Goal: Task Accomplishment & Management: Complete application form

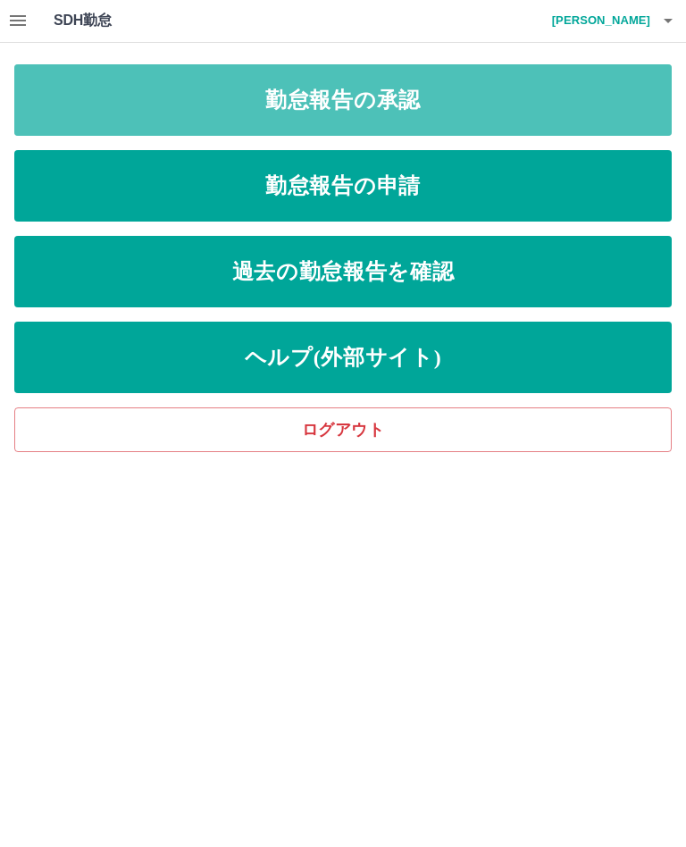
click at [610, 104] on link "勤怠報告の承認" at bounding box center [343, 100] width 658 height 71
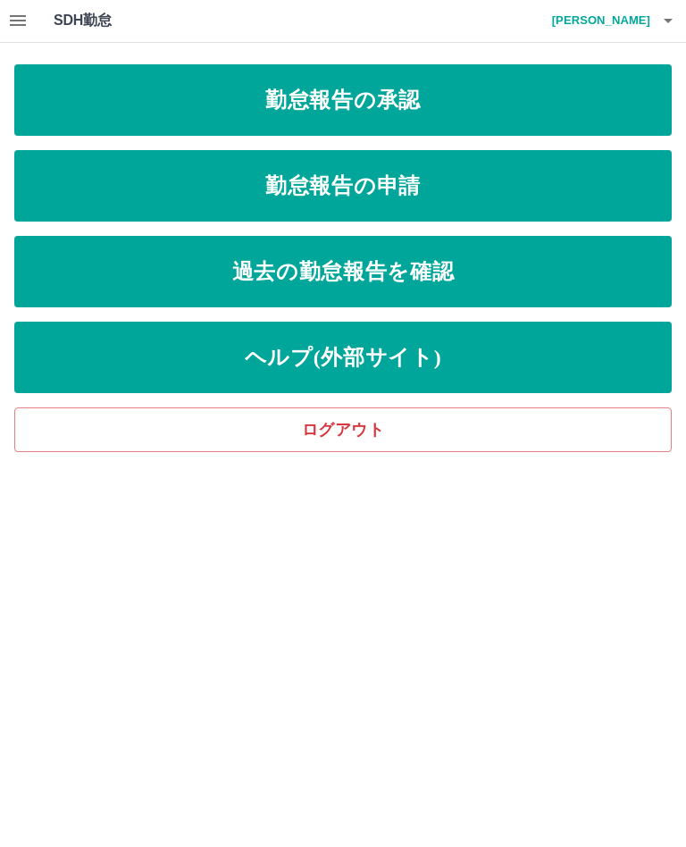
click at [551, 453] on html "SDH勤怠 東前　供子 勤怠報告の承認 勤怠報告の申請 過去の勤怠報告を確認 ヘルプ(外部サイト) ログアウト SDH勤怠" at bounding box center [343, 226] width 686 height 453
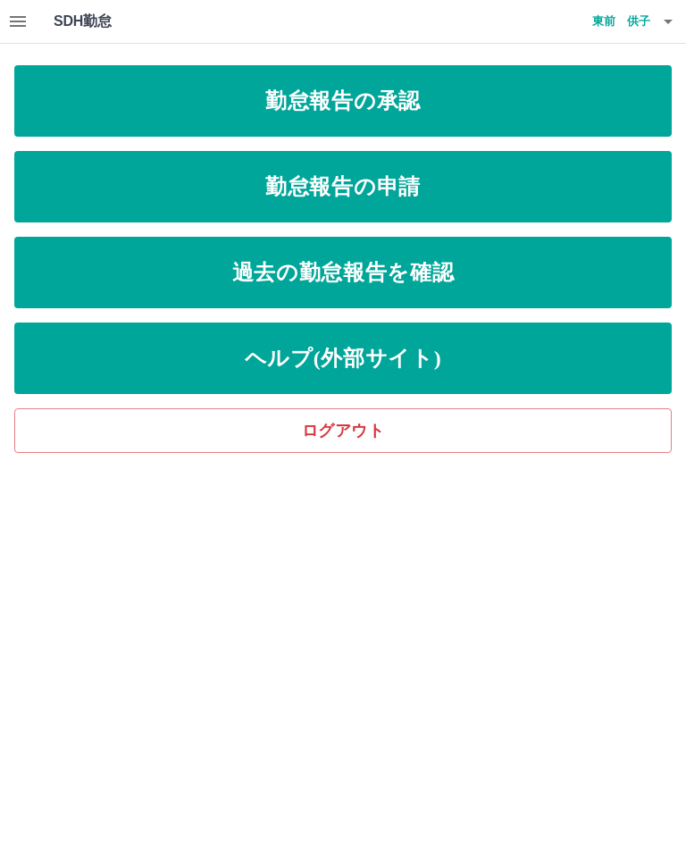
click at [660, 22] on icon "button" at bounding box center [668, 21] width 21 height 21
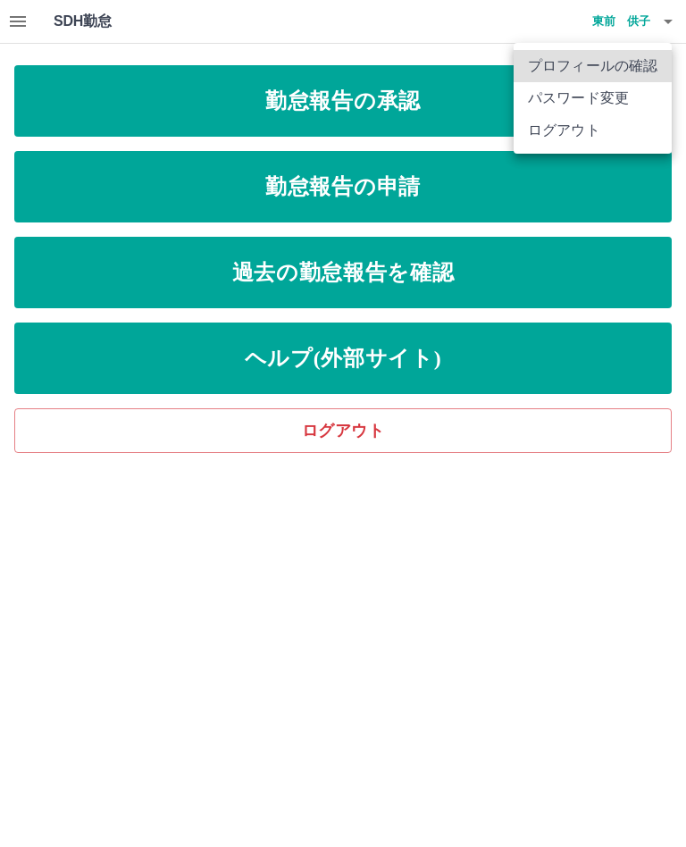
click at [633, 139] on li "ログアウト" at bounding box center [593, 130] width 158 height 32
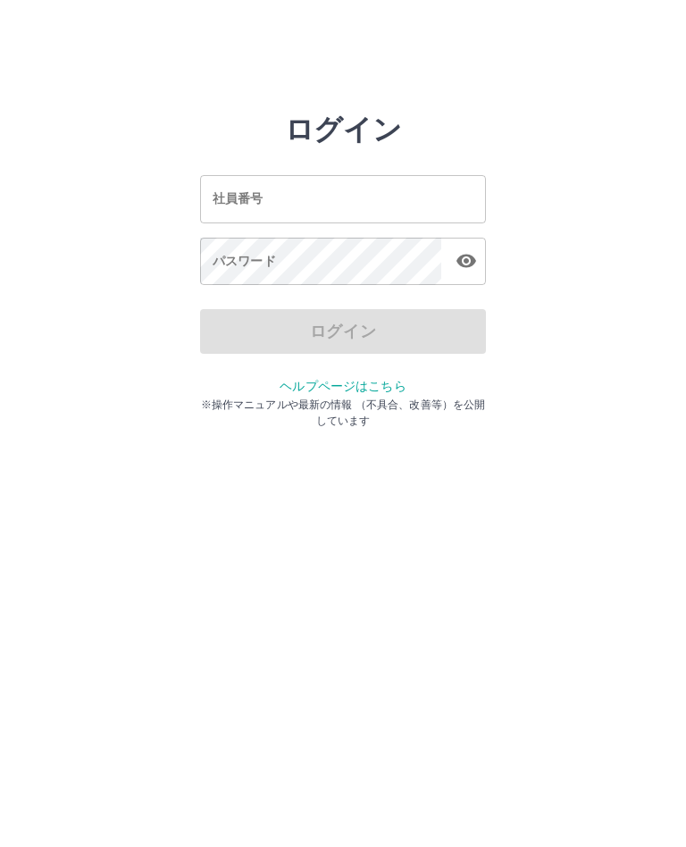
click at [359, 192] on input "社員番号" at bounding box center [343, 198] width 286 height 47
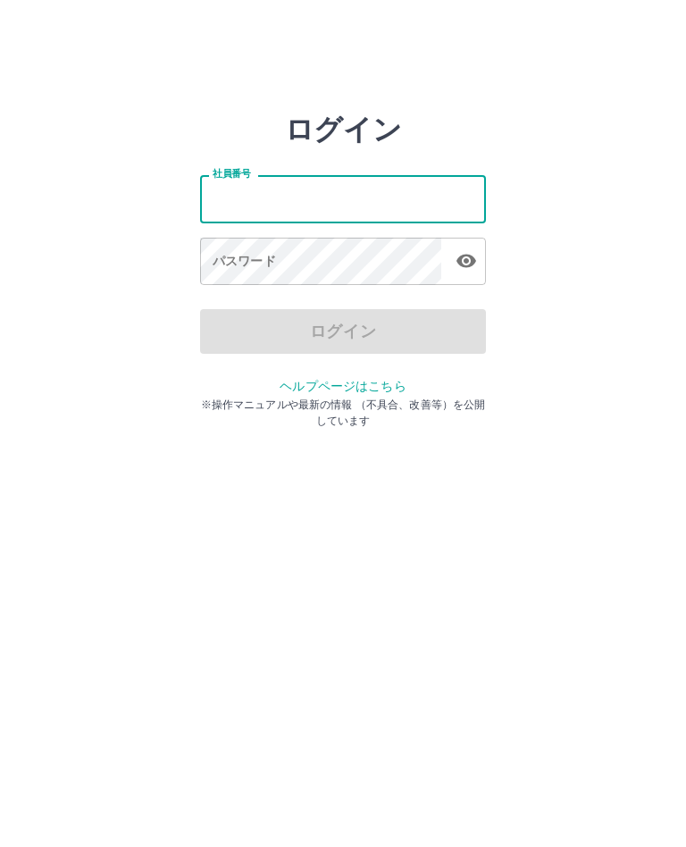
click at [421, 185] on input "社員番号" at bounding box center [343, 198] width 286 height 47
type input "*******"
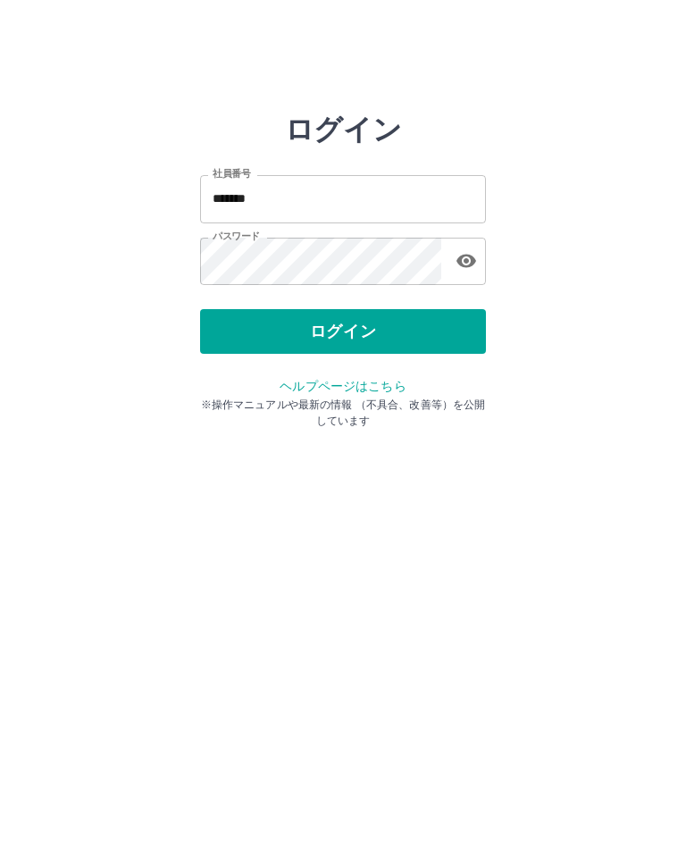
click at [425, 332] on button "ログイン" at bounding box center [343, 331] width 286 height 45
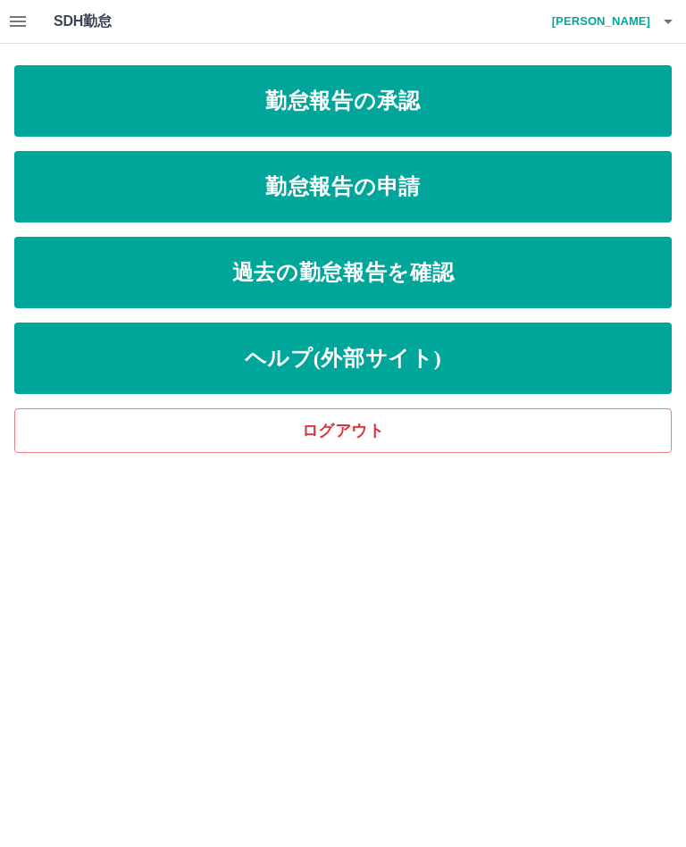
click at [433, 97] on link "勤怠報告の承認" at bounding box center [343, 100] width 658 height 71
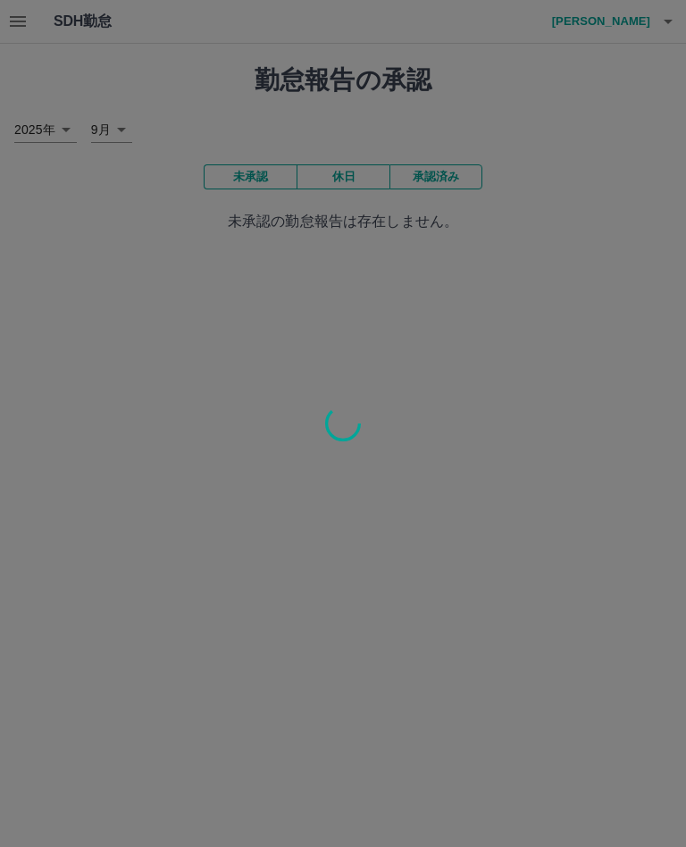
click at [443, 168] on div at bounding box center [343, 423] width 686 height 847
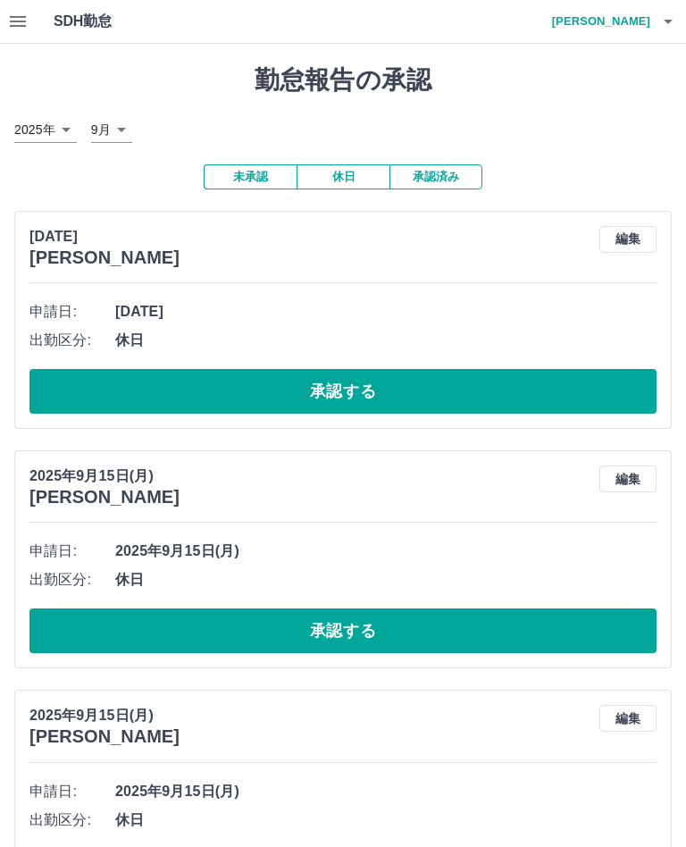
click at [450, 174] on button "承認済み" at bounding box center [436, 176] width 93 height 25
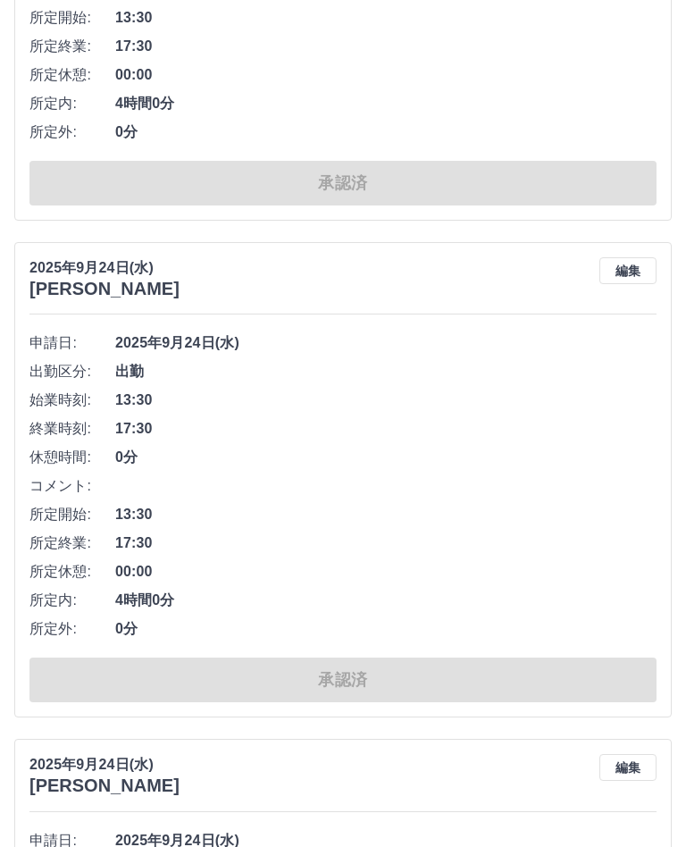
scroll to position [465, 0]
click at [583, 459] on span "0分" at bounding box center [386, 458] width 542 height 21
click at [628, 266] on button "編集" at bounding box center [628, 271] width 57 height 27
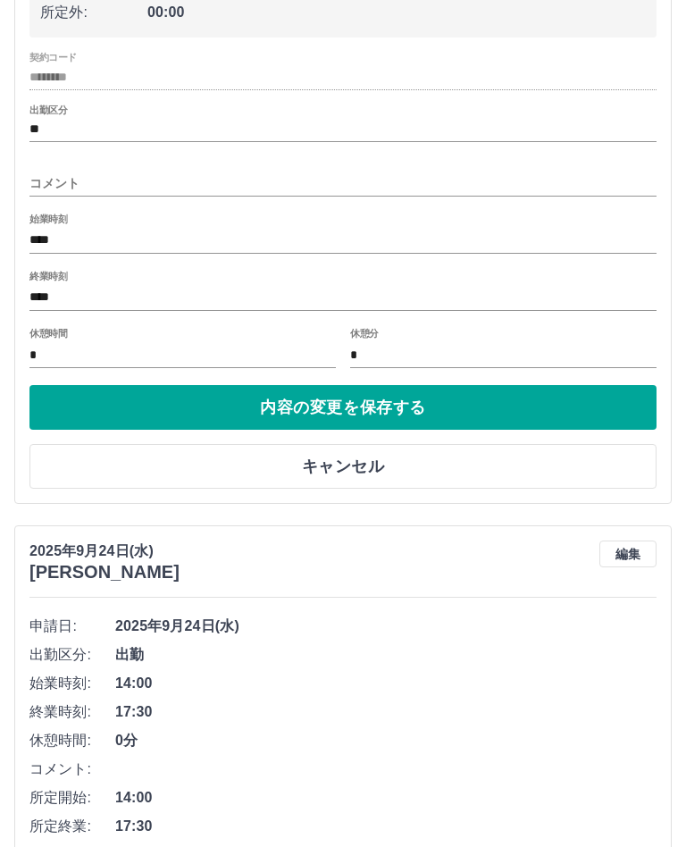
scroll to position [959, 0]
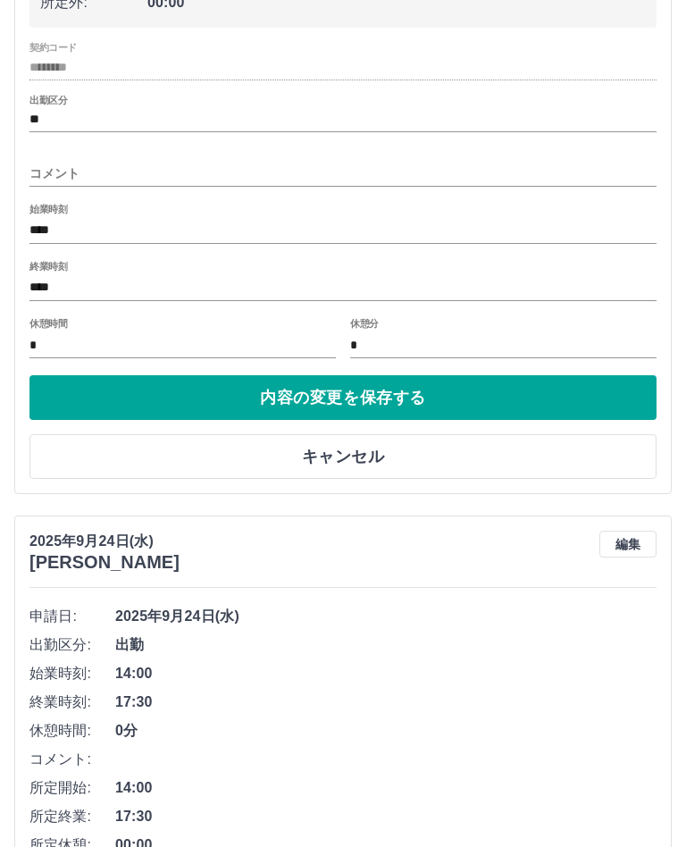
click at [486, 395] on button "内容の変更を保存する" at bounding box center [342, 398] width 627 height 45
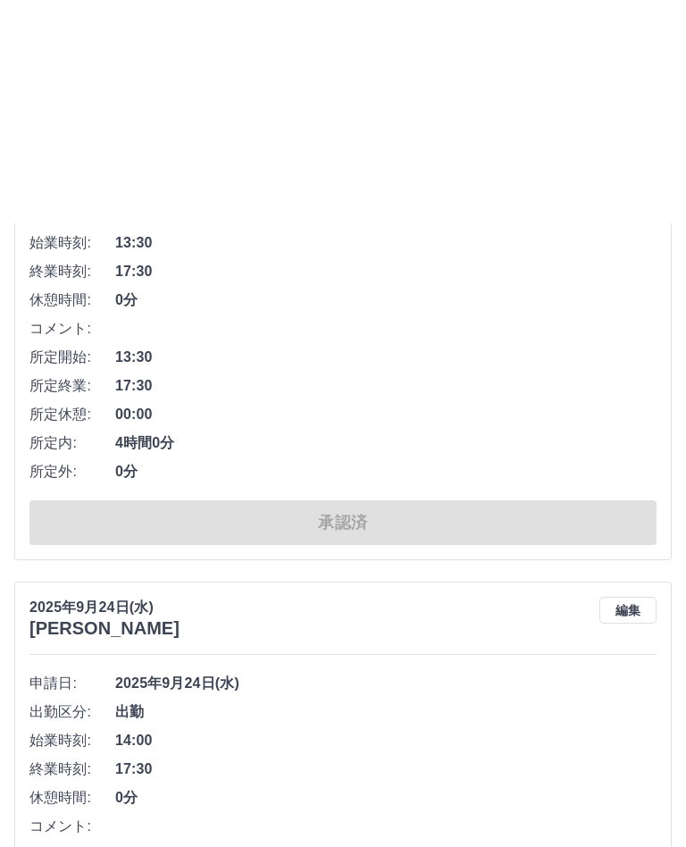
scroll to position [518, 0]
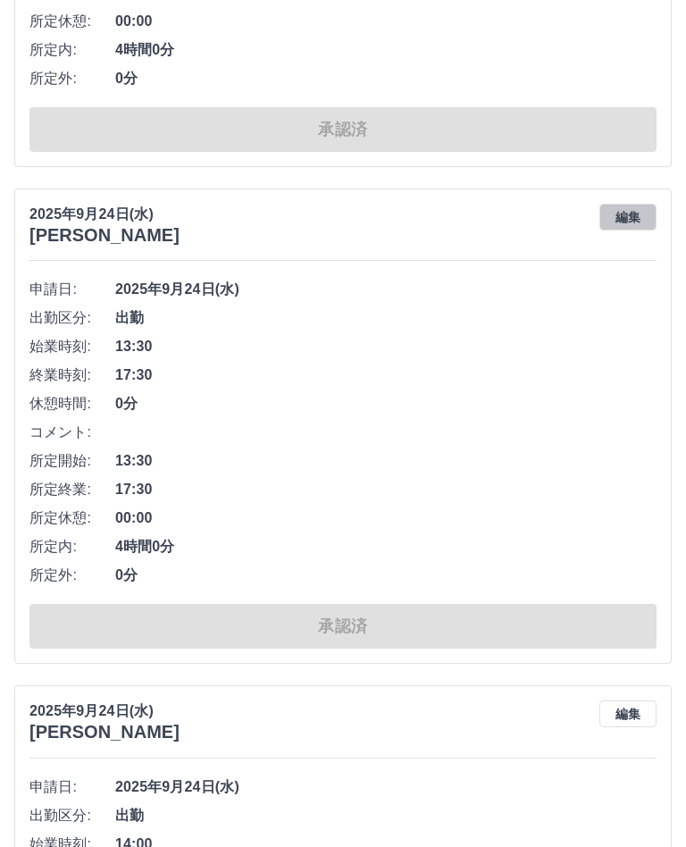
click at [630, 207] on button "編集" at bounding box center [628, 218] width 57 height 27
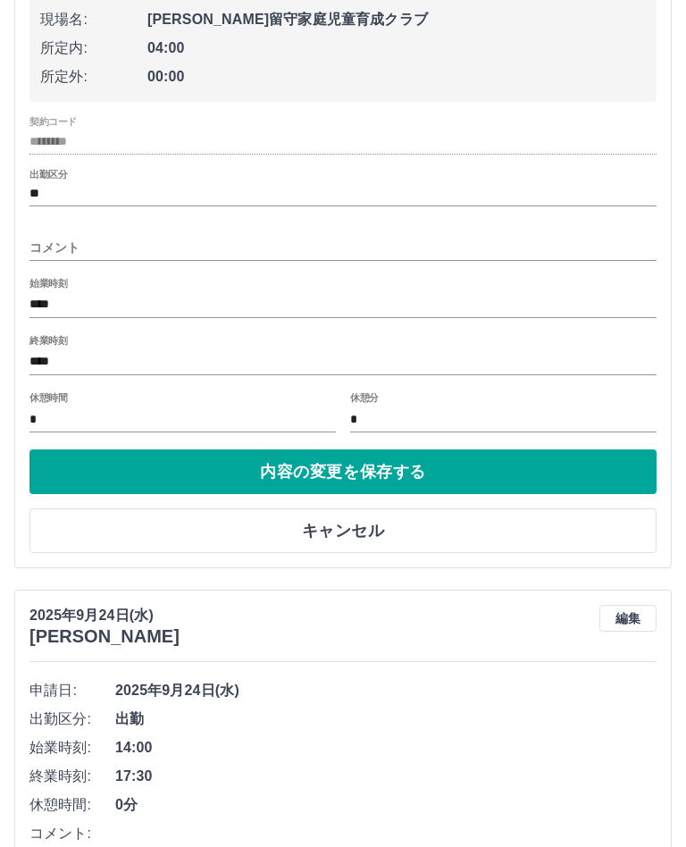
scroll to position [891, 0]
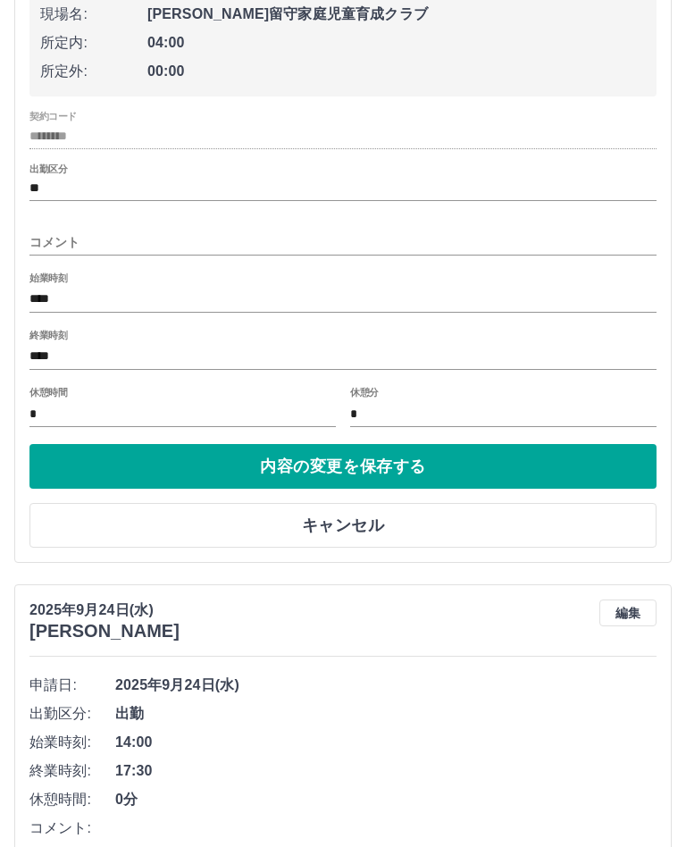
click at [198, 347] on input "****" at bounding box center [342, 357] width 627 height 26
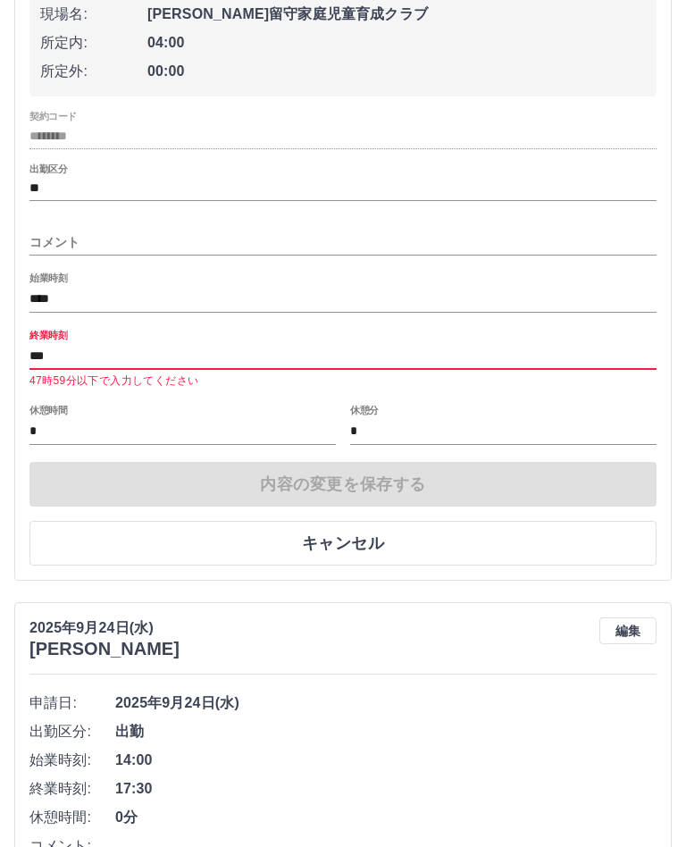
type input "****"
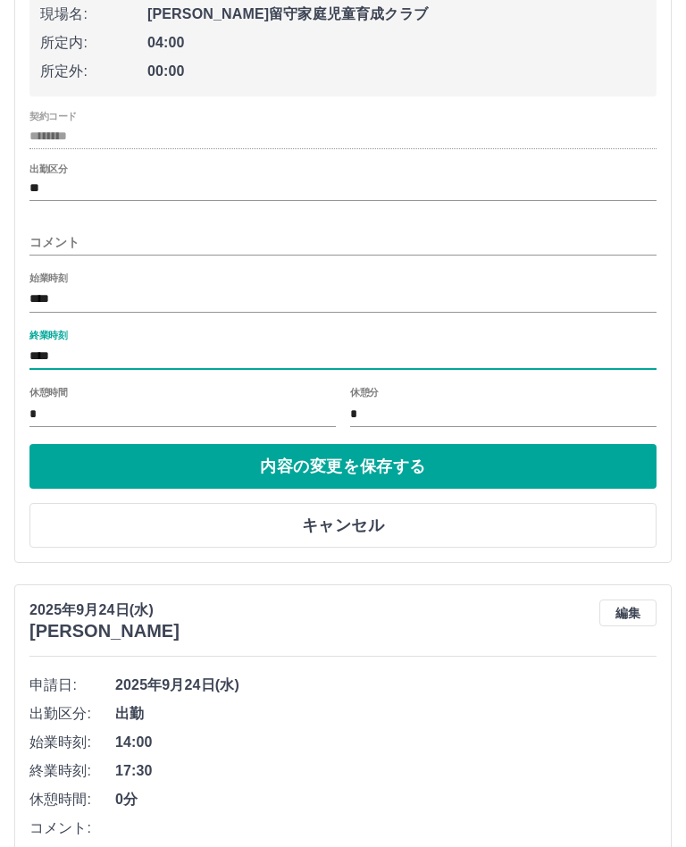
click at [511, 464] on button "内容の変更を保存する" at bounding box center [342, 466] width 627 height 45
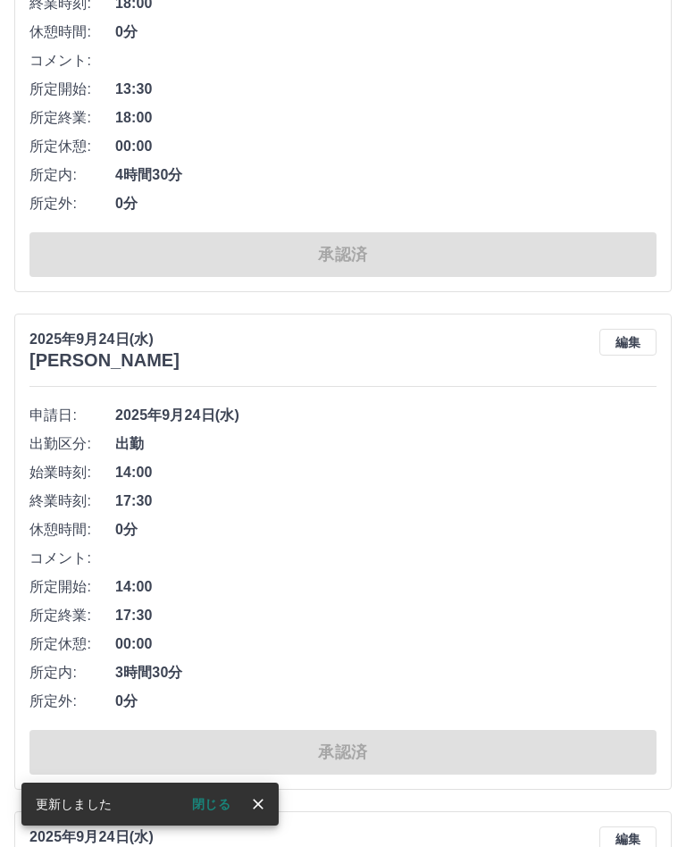
click at [261, 813] on icon "close" at bounding box center [258, 804] width 18 height 18
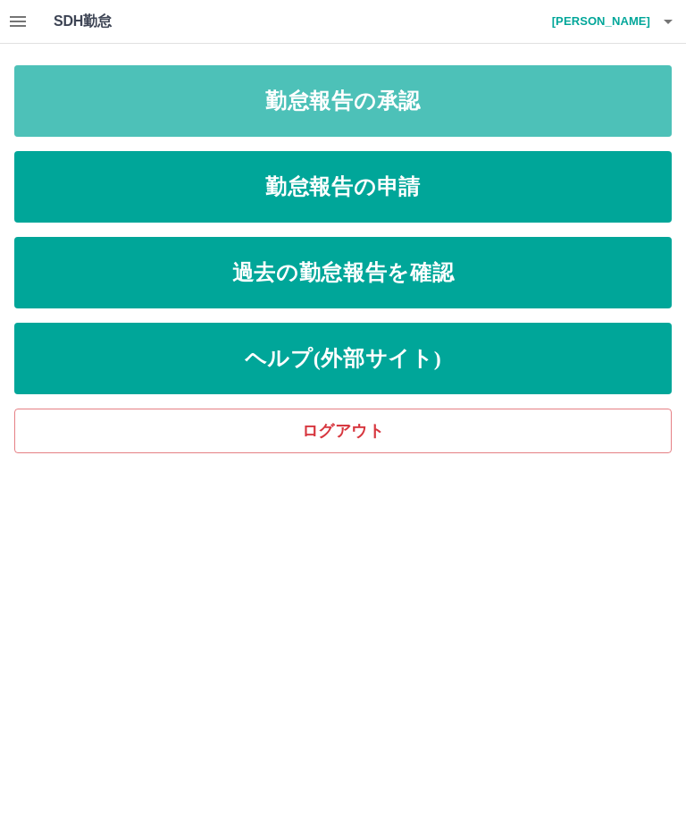
click at [413, 111] on link "勤怠報告の承認" at bounding box center [343, 100] width 658 height 71
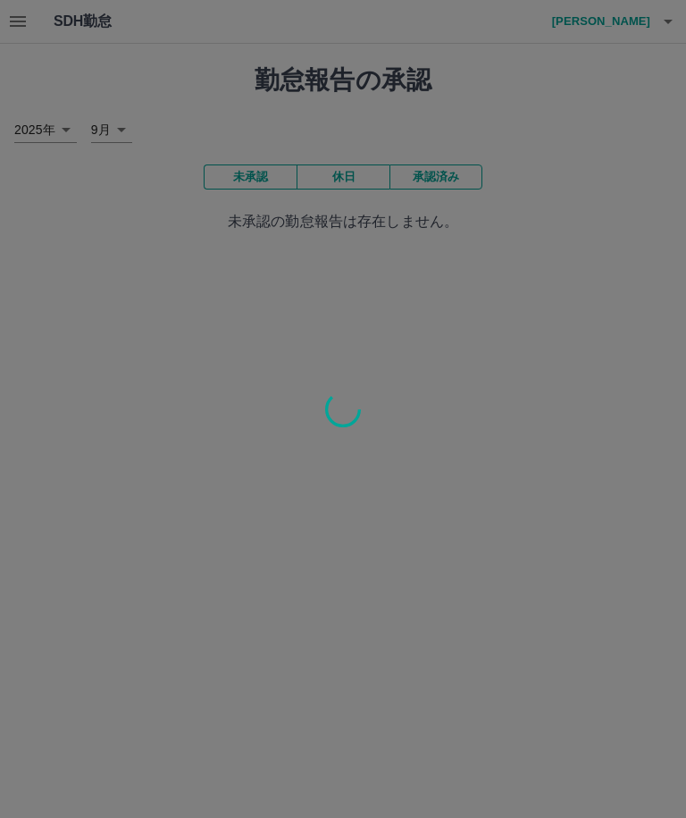
click at [15, 23] on div at bounding box center [343, 409] width 686 height 818
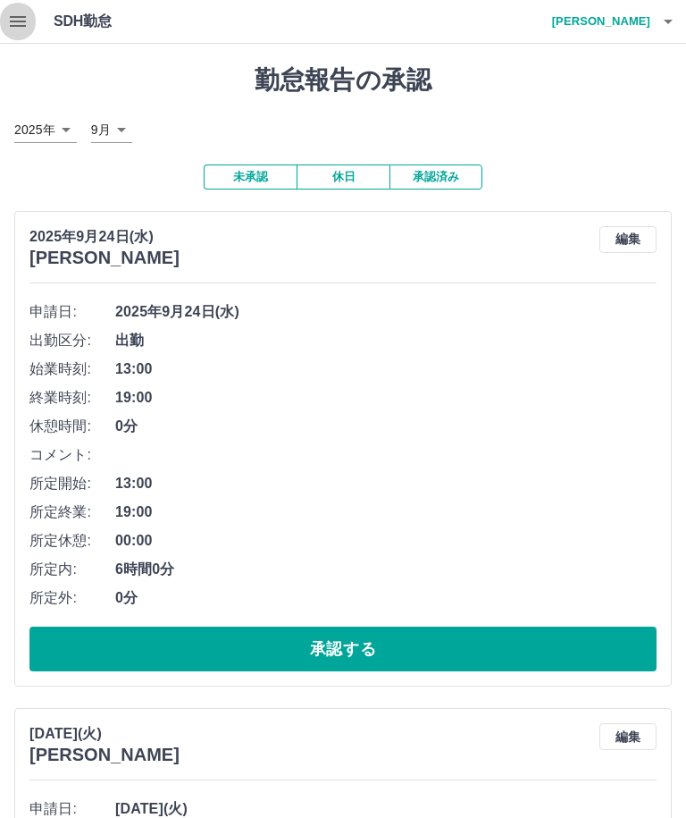
click at [5, 24] on button "button" at bounding box center [18, 21] width 36 height 43
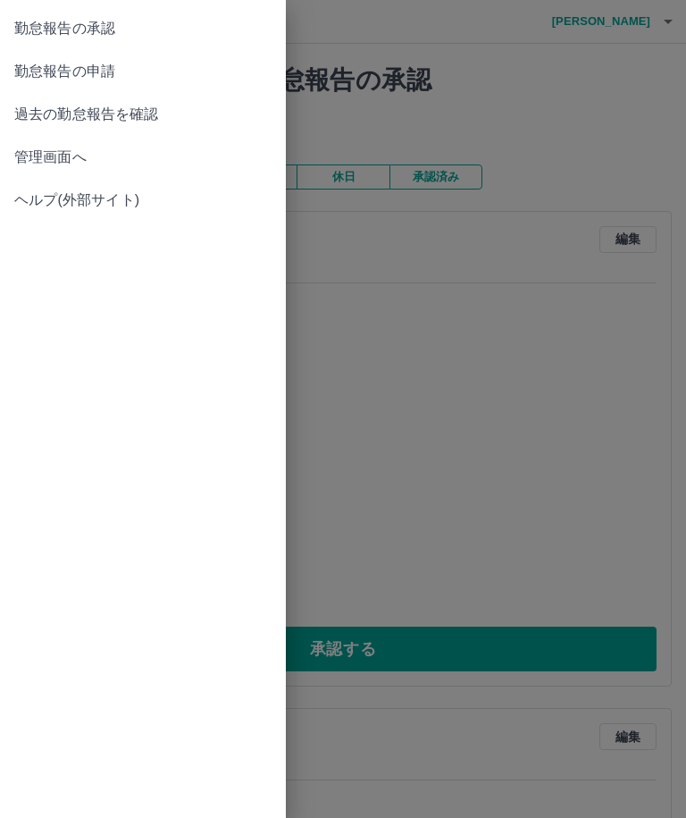
click at [58, 151] on span "管理画面へ" at bounding box center [142, 157] width 257 height 21
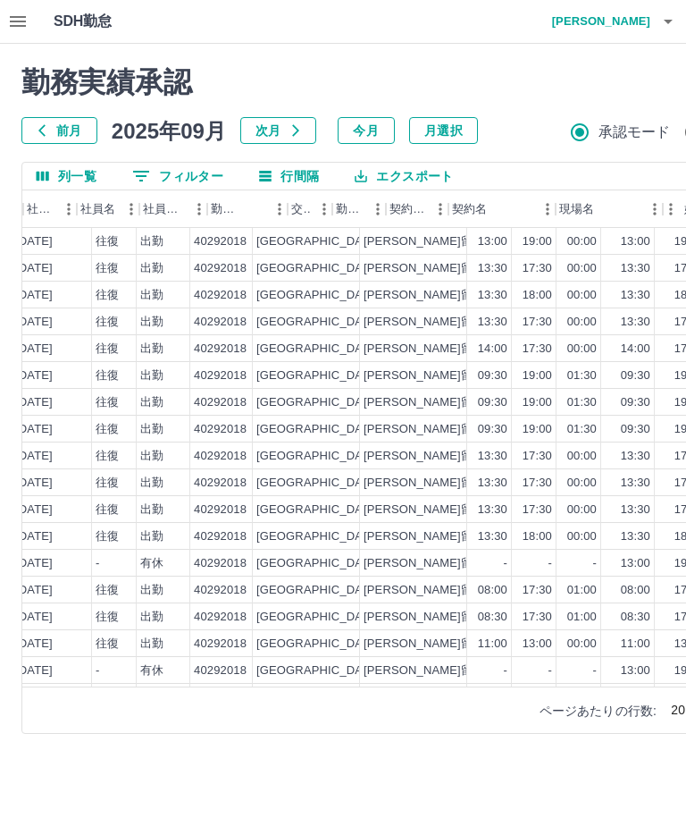
scroll to position [0, 349]
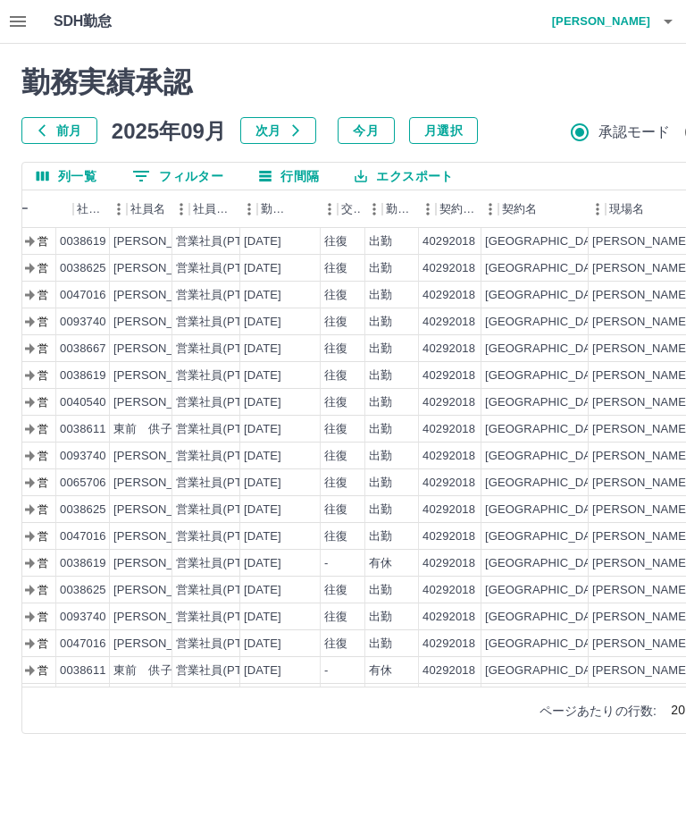
click at [14, 13] on icon "button" at bounding box center [17, 21] width 21 height 21
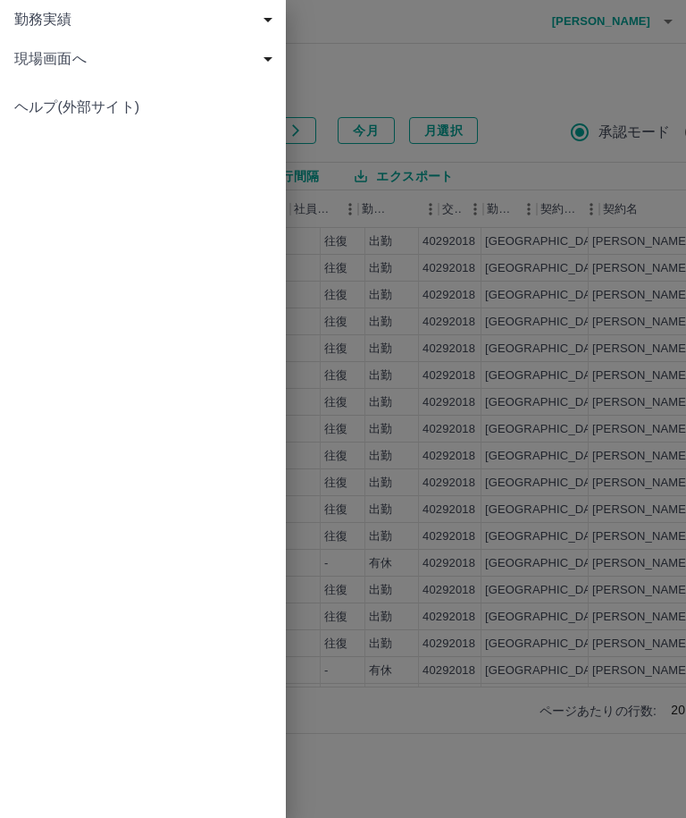
scroll to position [0, 0]
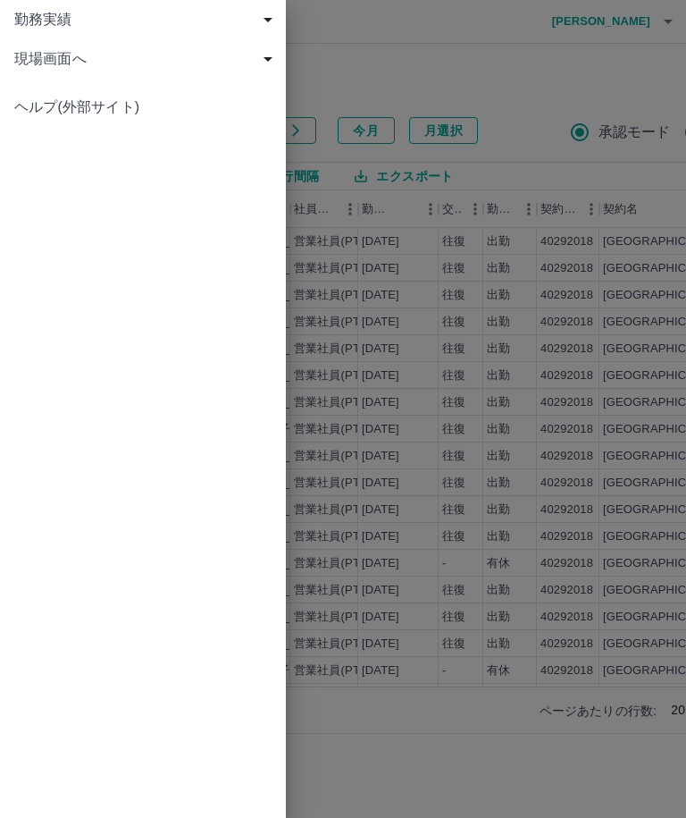
click at [55, 50] on span "現場画面へ" at bounding box center [146, 58] width 265 height 21
click at [43, 53] on span "現場画面へ" at bounding box center [146, 58] width 265 height 21
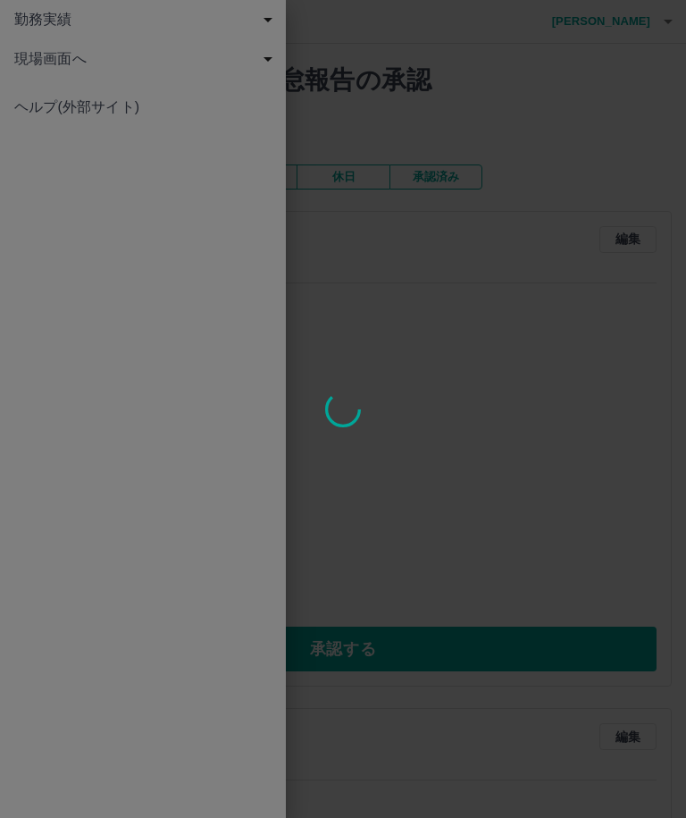
click at [75, 107] on div at bounding box center [343, 409] width 686 height 818
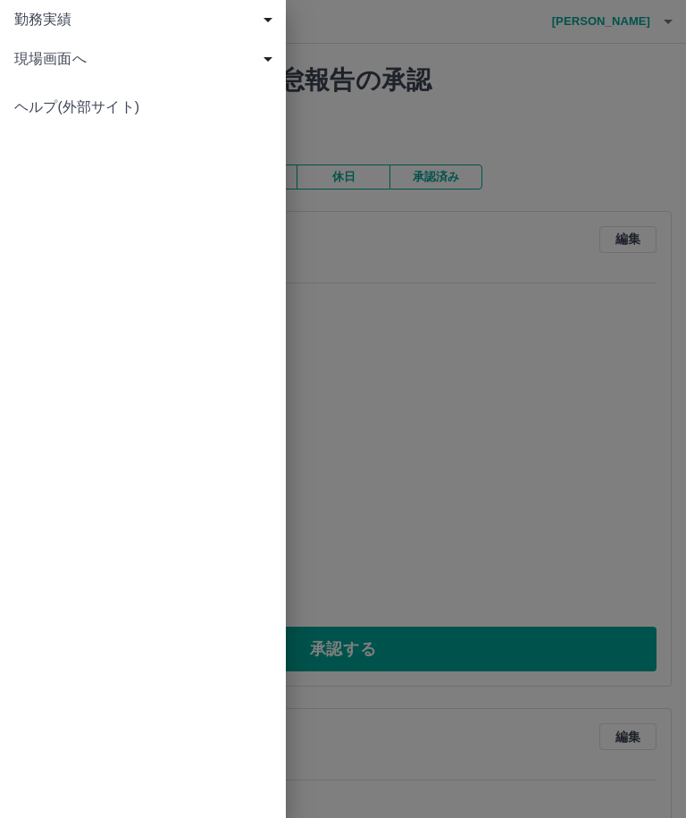
click at [55, 47] on div "現場画面へ" at bounding box center [143, 58] width 286 height 39
click at [266, 422] on div "勤務実績 申請一覧 削除済 現場画面へ 現場画面へ ヘルプ(外部サイト)" at bounding box center [143, 409] width 286 height 818
click at [164, 335] on div "勤務実績 申請一覧 削除済 現場画面へ 現場画面へ ヘルプ(外部サイト)" at bounding box center [143, 409] width 286 height 818
click at [267, 19] on span "勤務実績" at bounding box center [146, 19] width 265 height 21
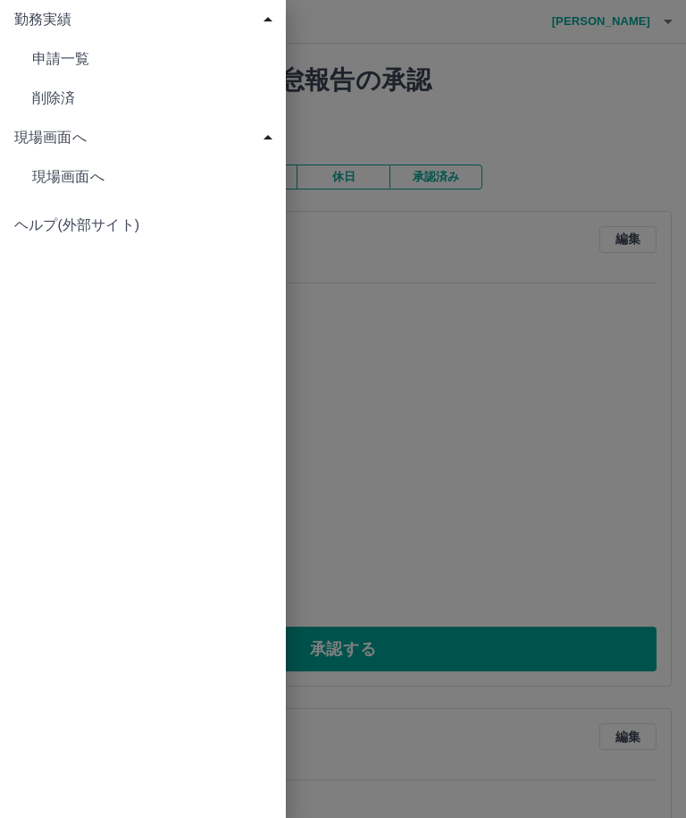
click at [54, 132] on span "現場画面へ" at bounding box center [146, 137] width 265 height 21
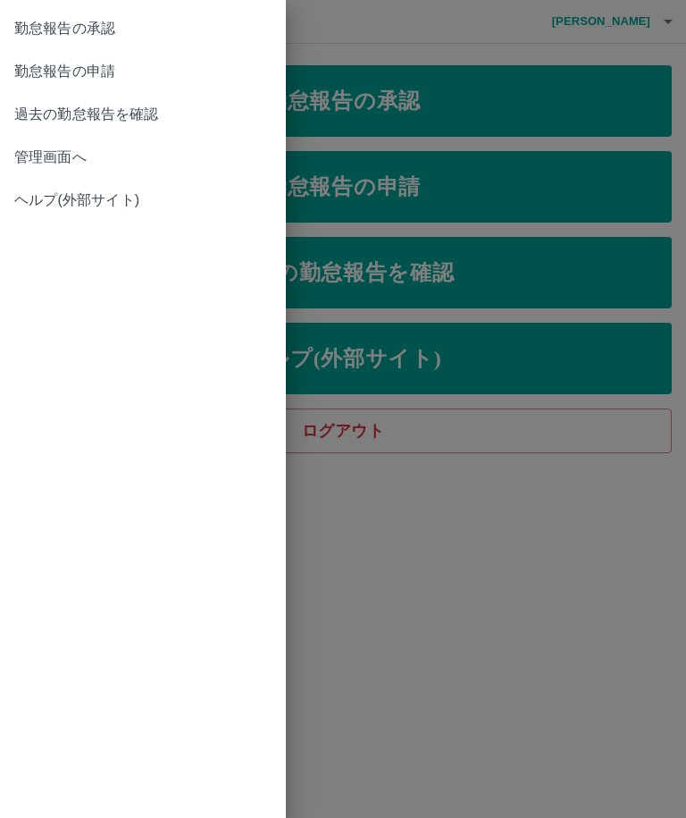
click at [411, 115] on div at bounding box center [343, 409] width 686 height 818
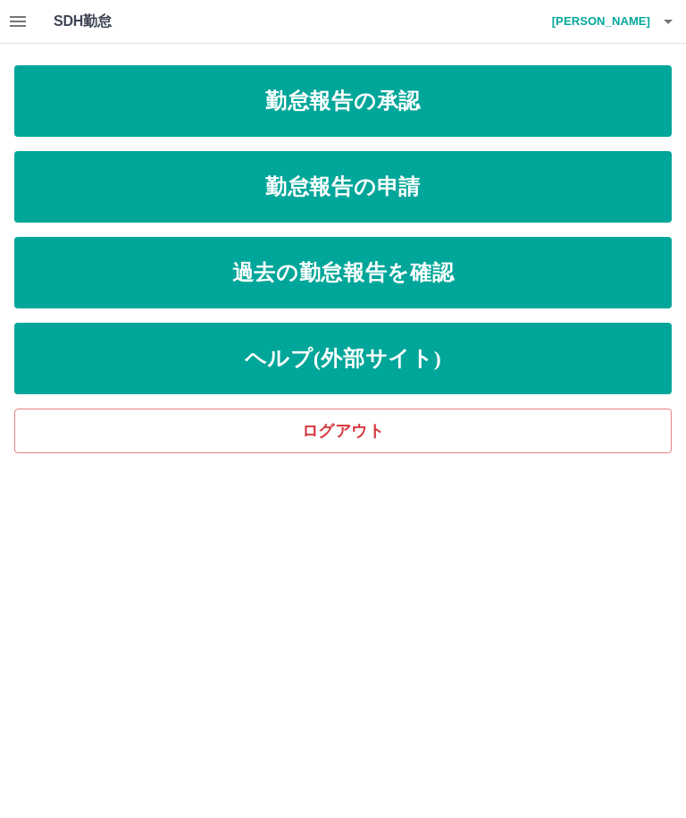
click at [481, 284] on link "過去の勤怠報告を確認" at bounding box center [343, 272] width 658 height 71
click at [408, 111] on link "勤怠報告の承認" at bounding box center [343, 100] width 658 height 71
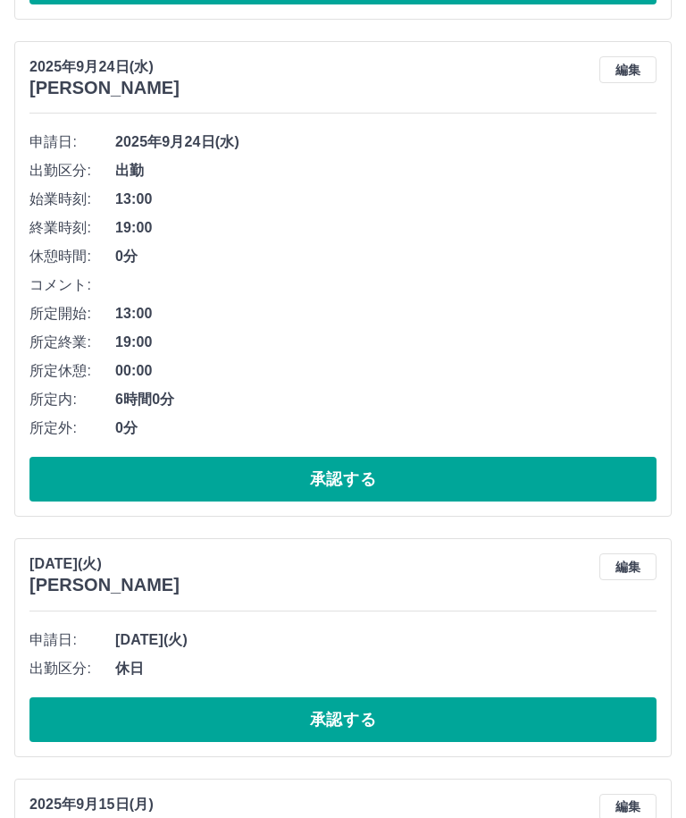
scroll to position [669, 0]
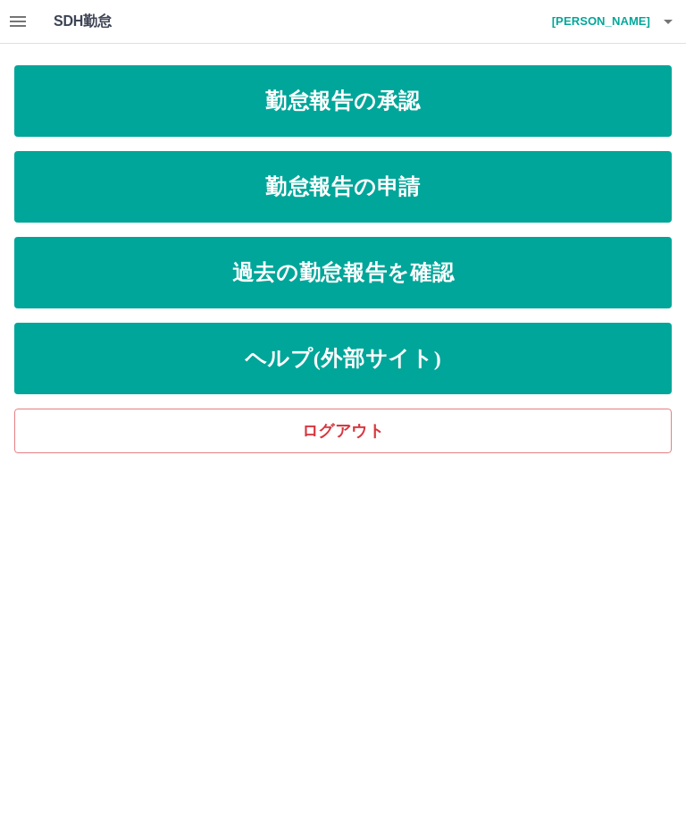
click at [342, 439] on link "ログアウト" at bounding box center [343, 430] width 658 height 45
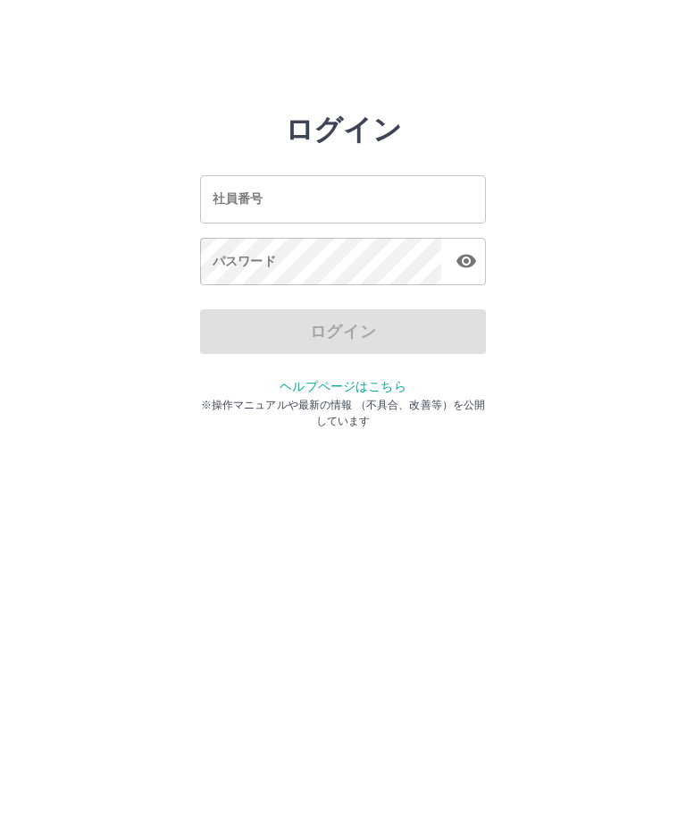
click at [63, 399] on html "ログイン 社員番号 社員番号 パスワード パスワード ログイン ヘルプページはこちら ※操作マニュアルや最新の情報 （不具合、改善等）を公開しています" at bounding box center [343, 199] width 686 height 399
click at [241, 205] on div "社員番号 社員番号" at bounding box center [343, 198] width 286 height 47
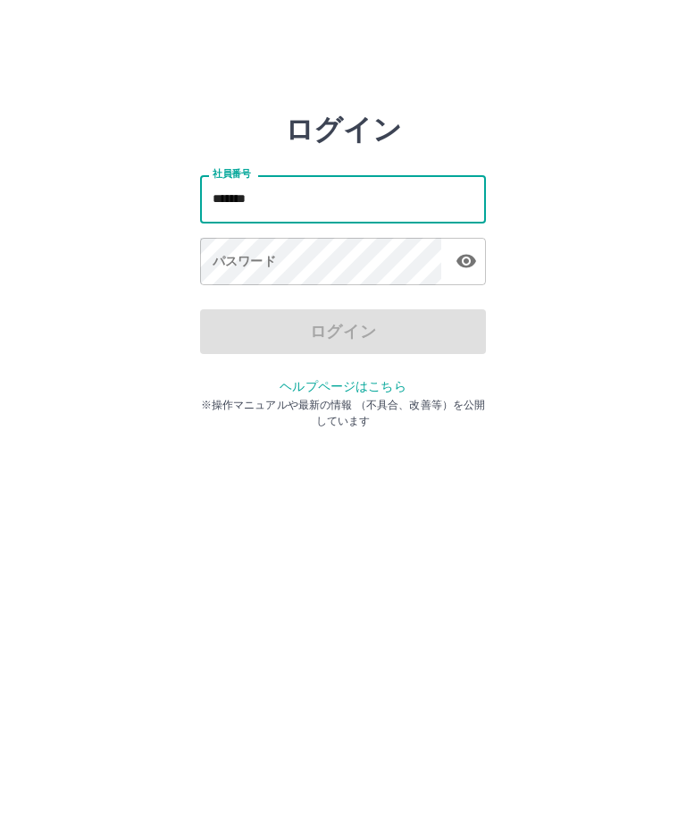
type input "*******"
click at [218, 264] on div "パスワード パスワード" at bounding box center [343, 263] width 286 height 50
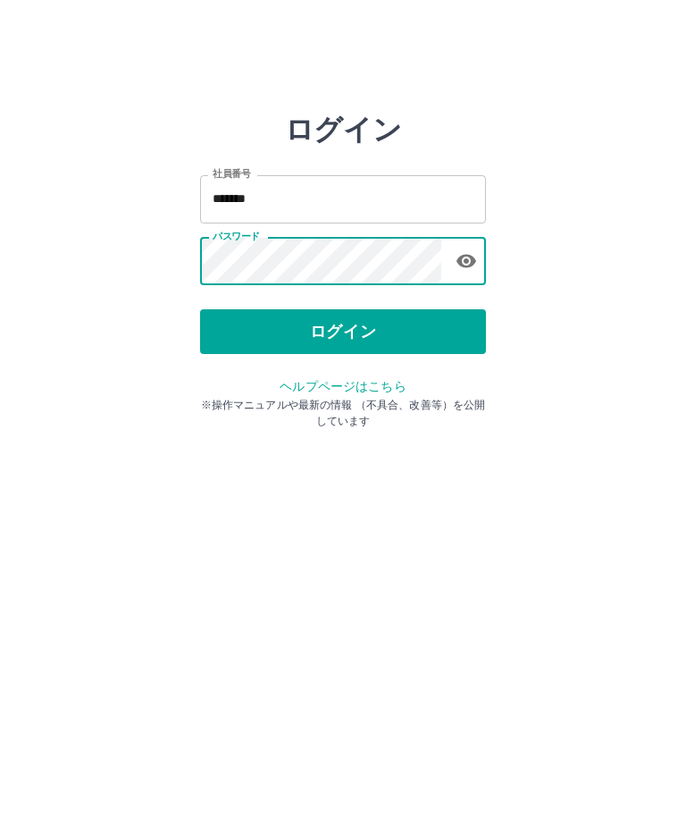
click at [336, 327] on button "ログイン" at bounding box center [343, 331] width 286 height 45
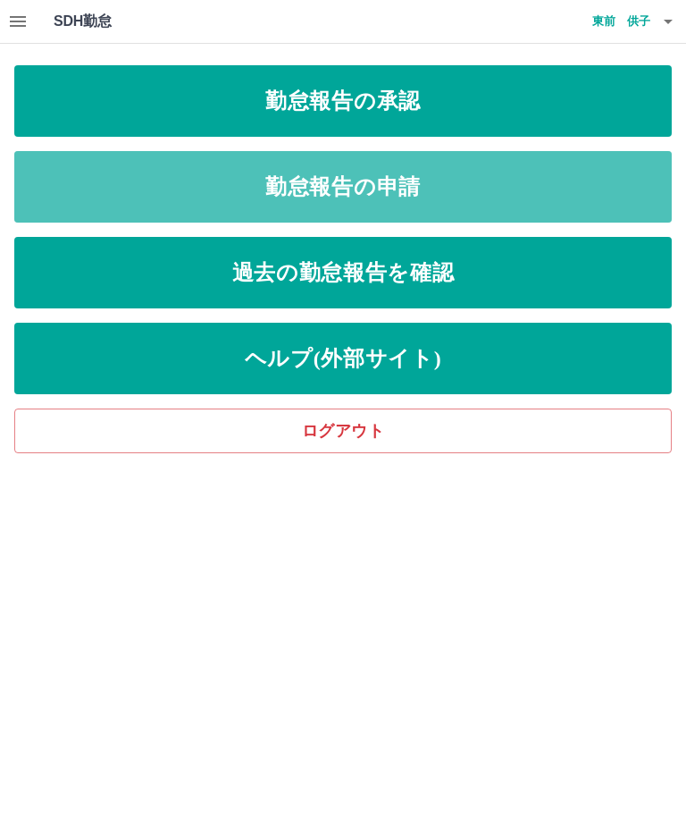
click at [482, 187] on link "勤怠報告の申請" at bounding box center [343, 186] width 658 height 71
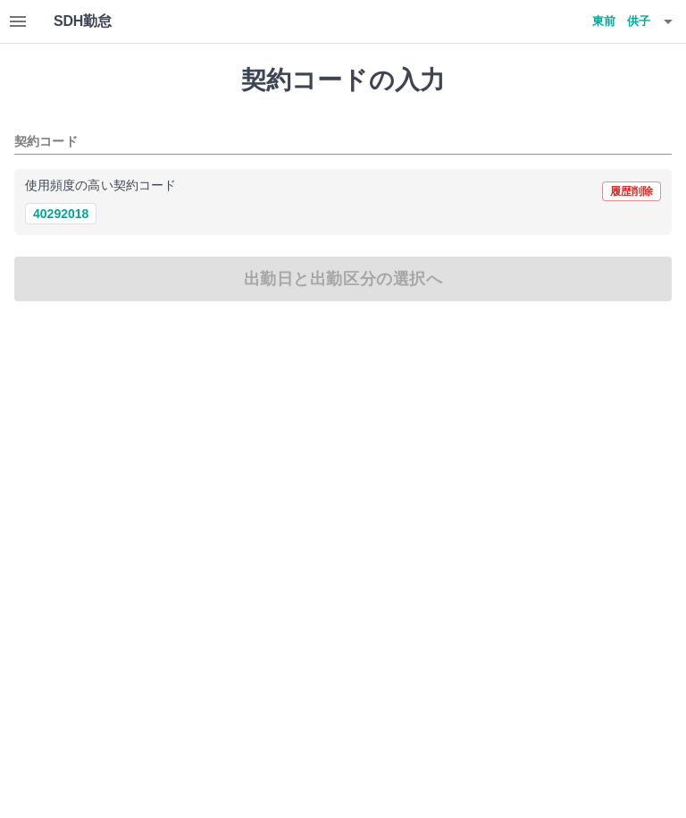
click at [66, 216] on button "40292018" at bounding box center [60, 213] width 71 height 21
type input "********"
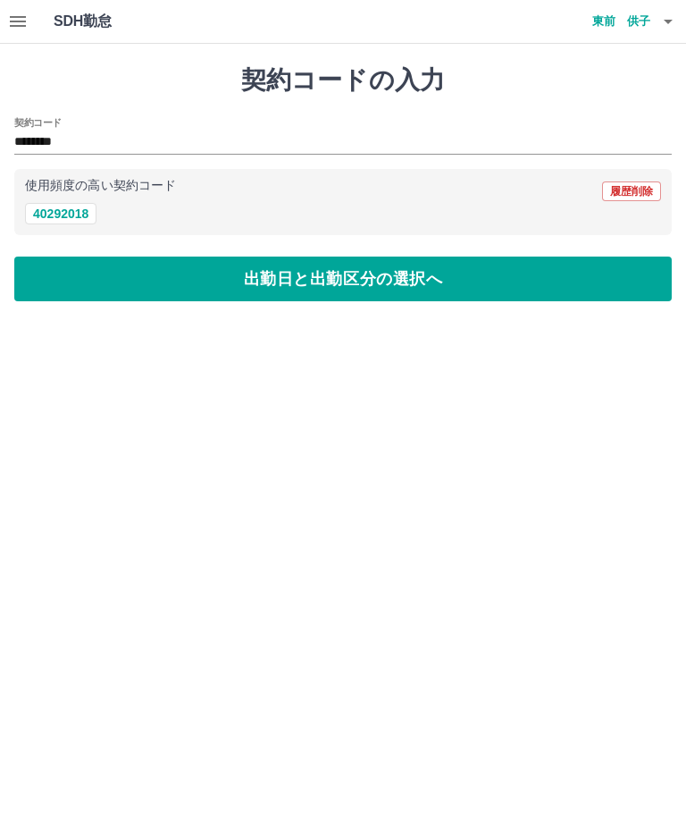
click at [326, 291] on button "出勤日と出勤区分の選択へ" at bounding box center [343, 278] width 658 height 45
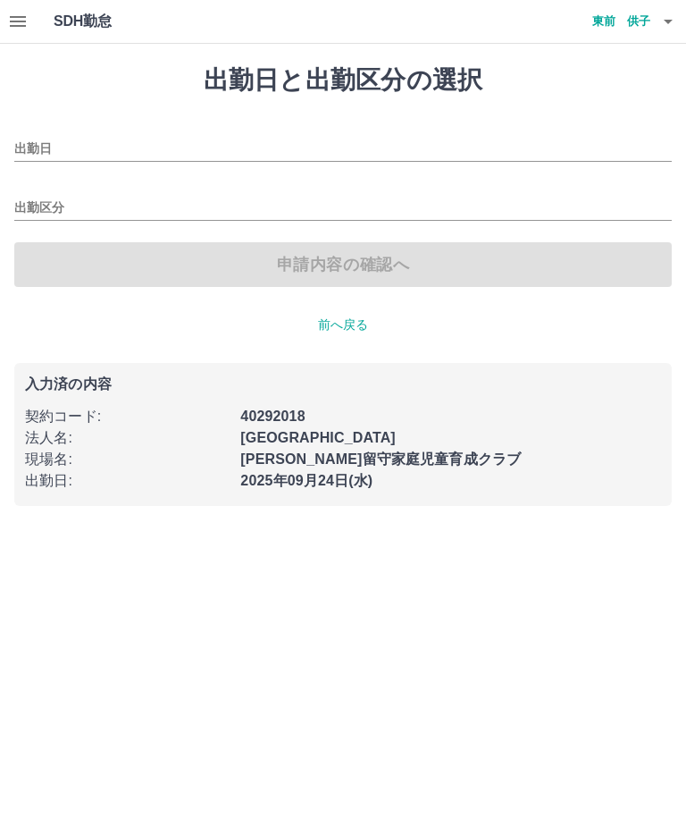
type input "**********"
click at [45, 204] on input "出勤区分" at bounding box center [343, 209] width 658 height 22
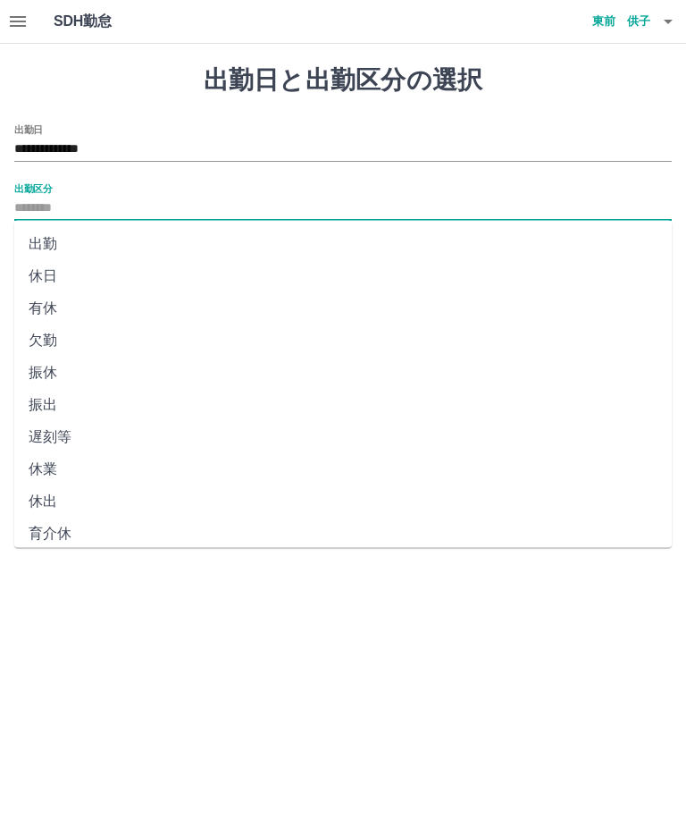
click at [41, 246] on li "出勤" at bounding box center [343, 244] width 658 height 32
type input "**"
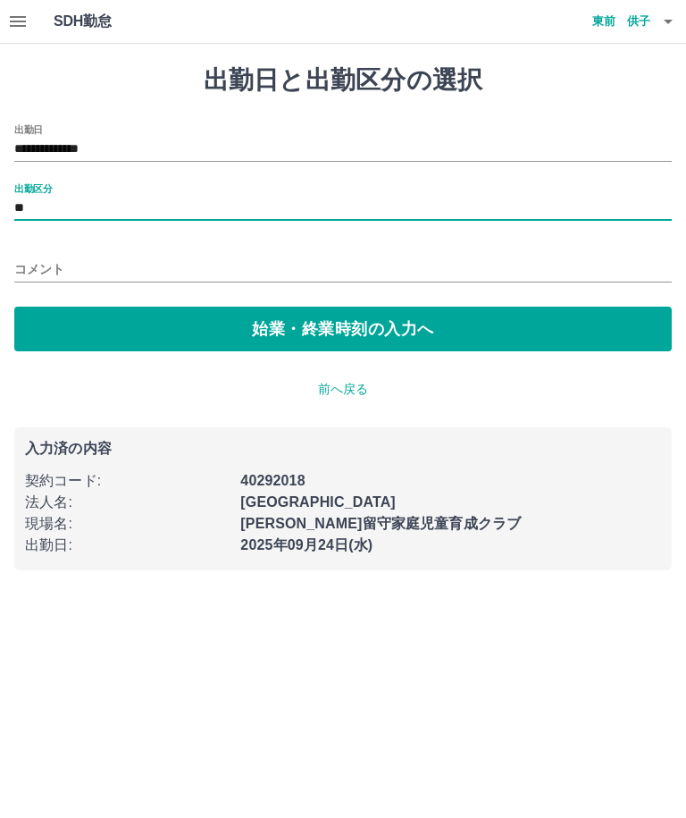
click at [357, 331] on button "始業・終業時刻の入力へ" at bounding box center [343, 329] width 658 height 45
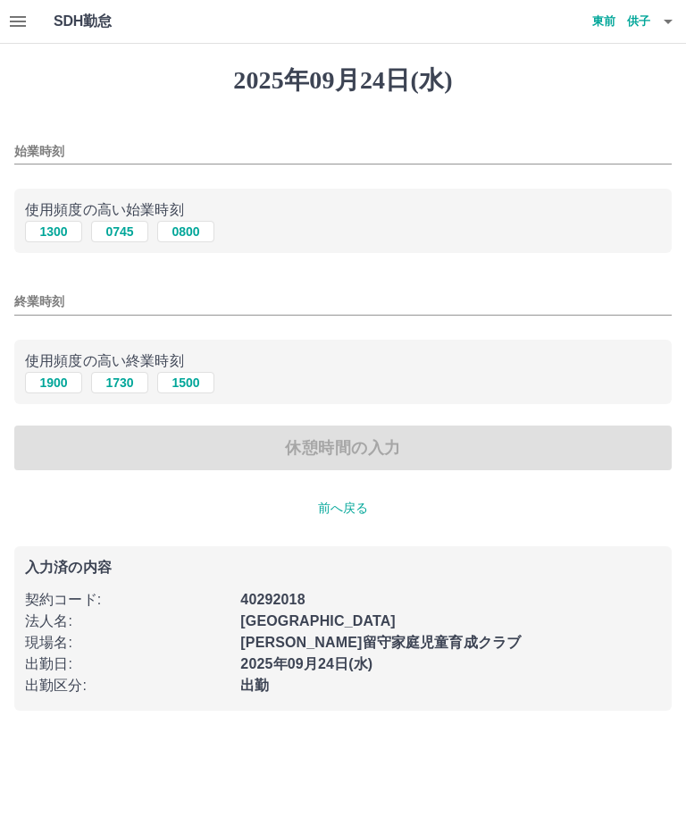
click at [45, 226] on button "1300" at bounding box center [53, 231] width 57 height 21
type input "****"
click at [49, 384] on button "1900" at bounding box center [53, 382] width 57 height 21
type input "****"
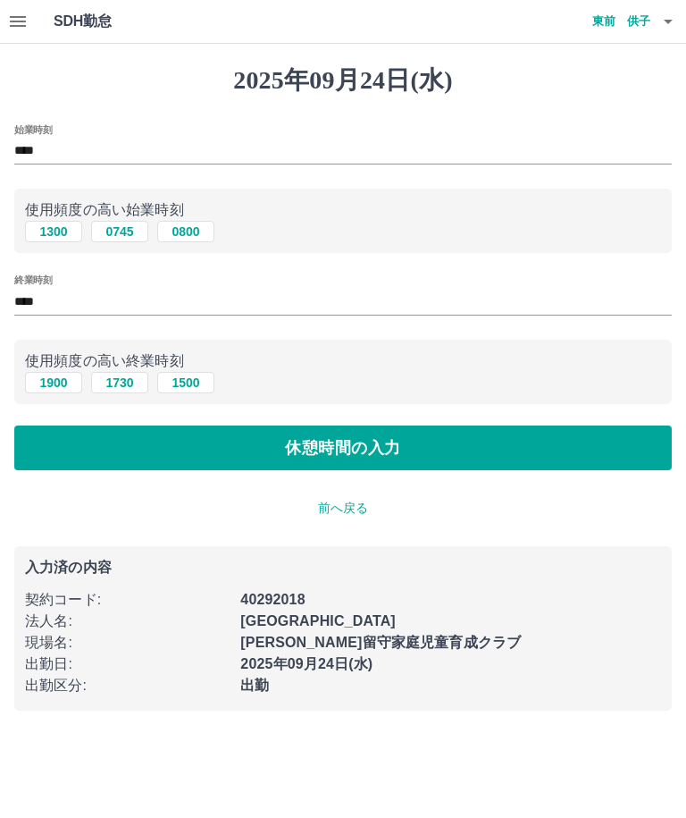
click at [368, 448] on button "休憩時間の入力" at bounding box center [343, 447] width 658 height 45
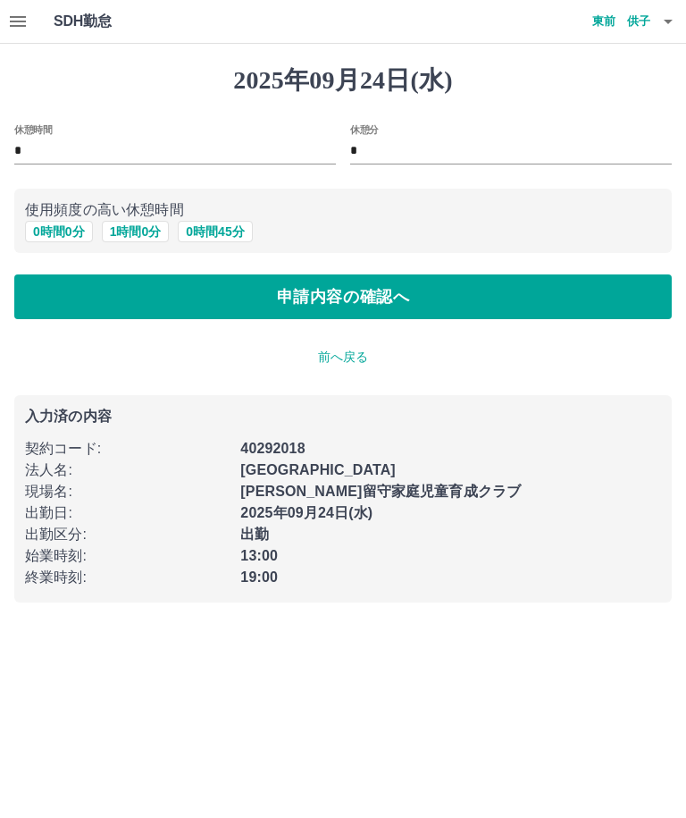
click at [42, 231] on button "0 時間 0 分" at bounding box center [59, 231] width 68 height 21
click at [374, 298] on button "申請内容の確認へ" at bounding box center [343, 296] width 658 height 45
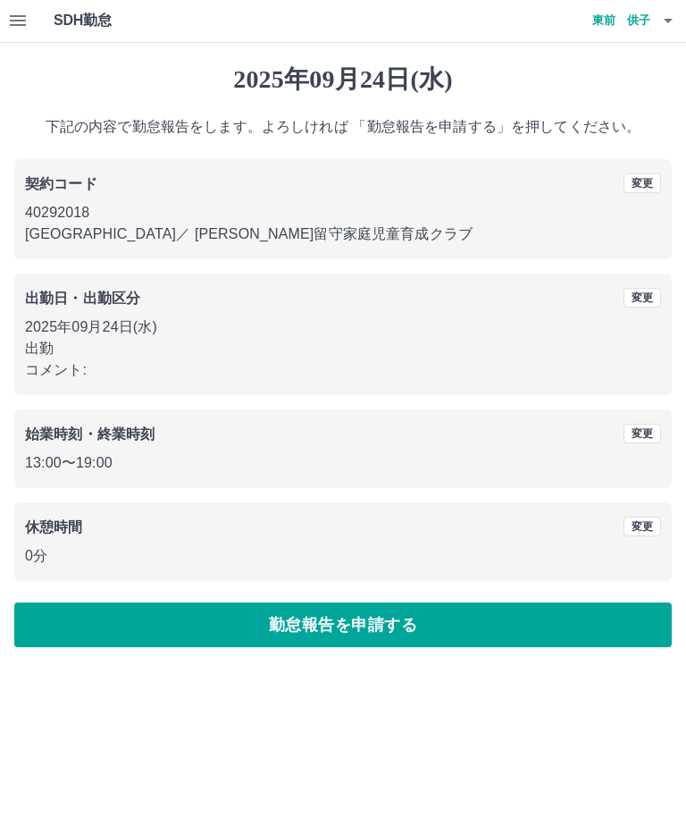
click at [406, 632] on button "勤怠報告を申請する" at bounding box center [343, 625] width 658 height 45
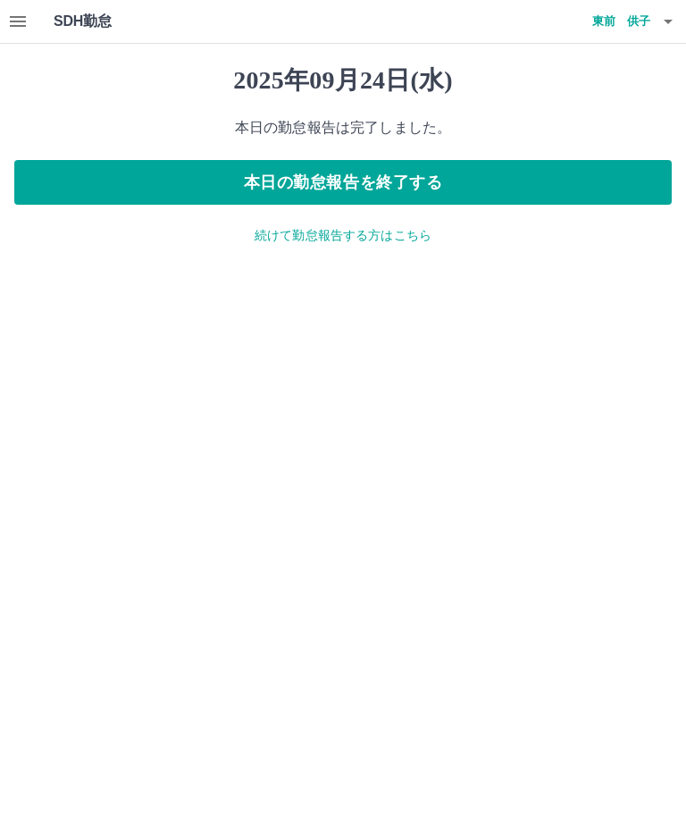
click at [420, 184] on button "本日の勤怠報告を終了する" at bounding box center [343, 182] width 658 height 45
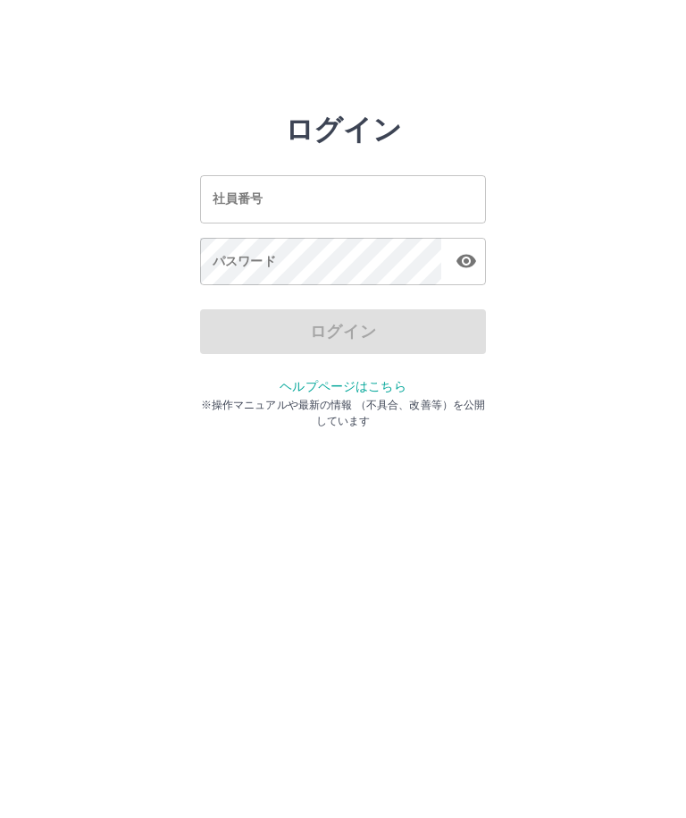
click at [316, 189] on input "社員番号" at bounding box center [343, 198] width 286 height 47
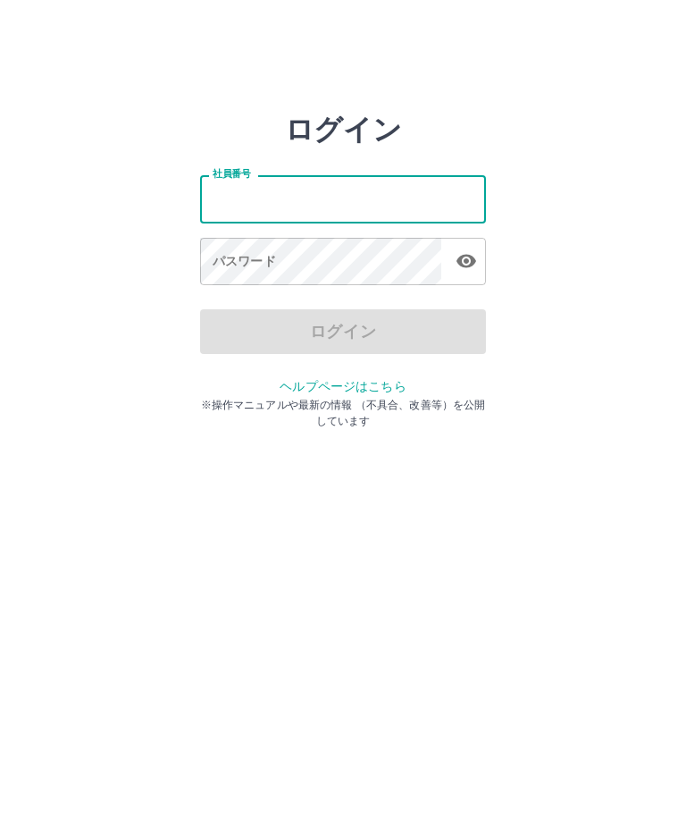
type input "*******"
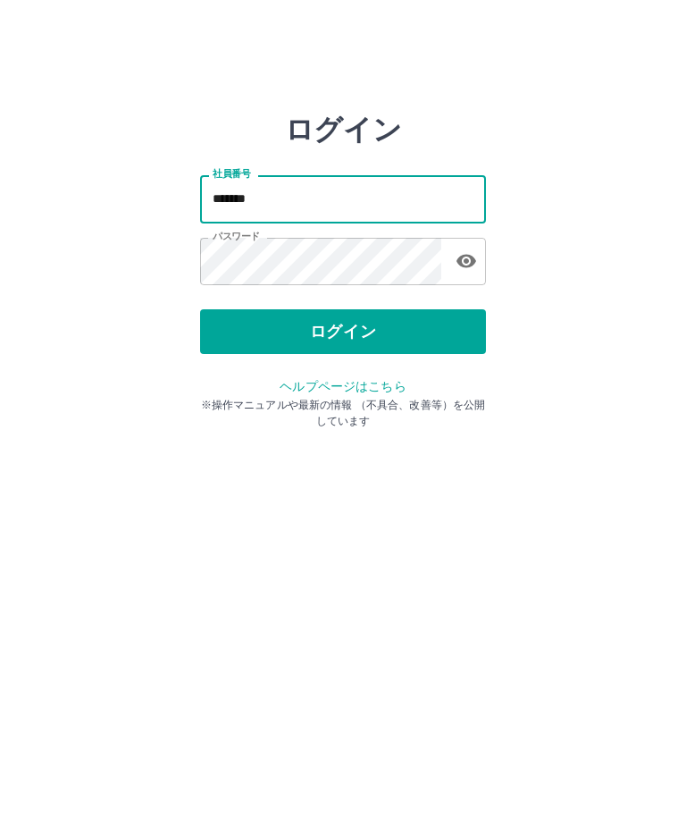
click at [342, 327] on button "ログイン" at bounding box center [343, 331] width 286 height 45
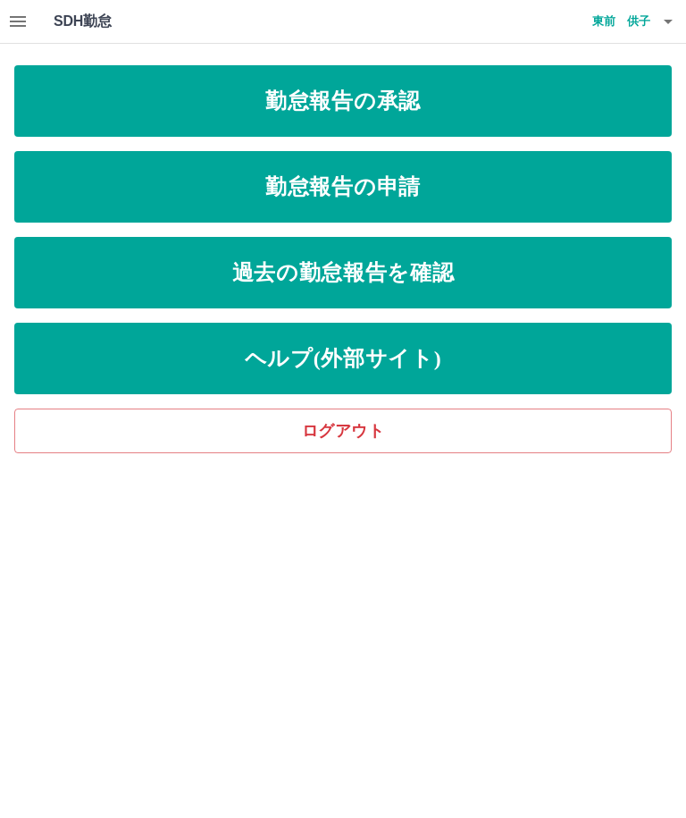
click at [421, 99] on link "勤怠報告の承認" at bounding box center [343, 100] width 658 height 71
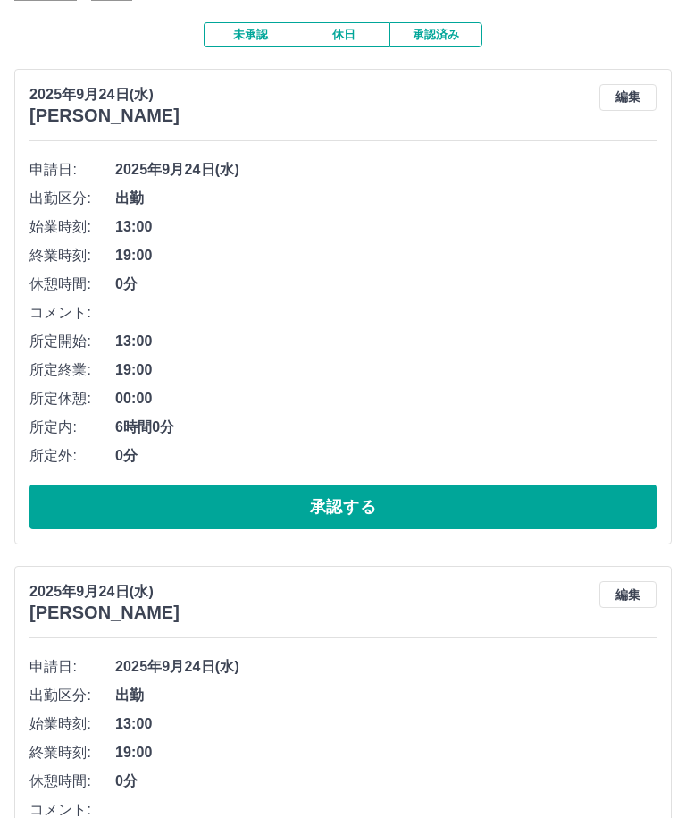
scroll to position [142, 0]
click at [498, 501] on button "承認する" at bounding box center [342, 506] width 627 height 45
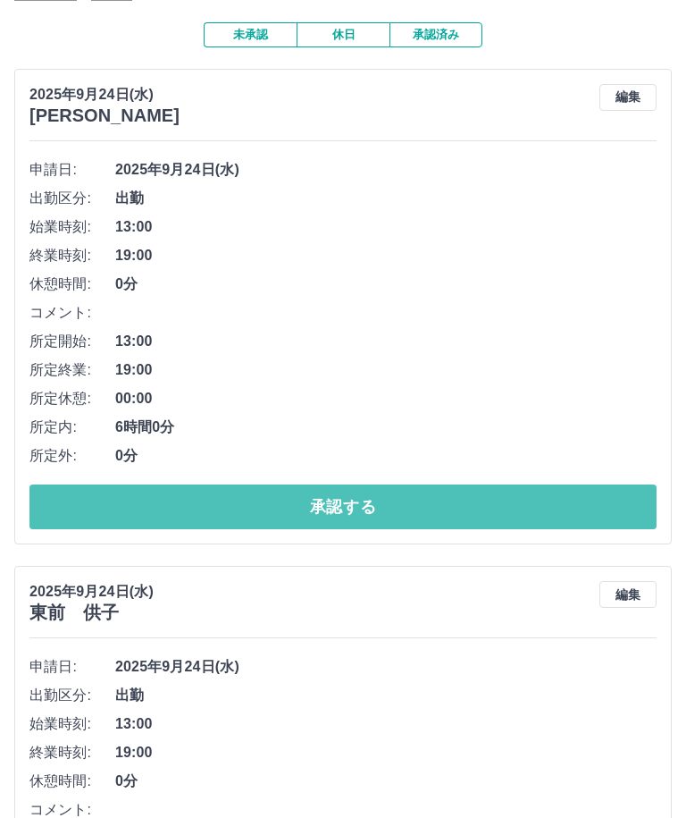
click at [366, 501] on button "承認する" at bounding box center [342, 506] width 627 height 45
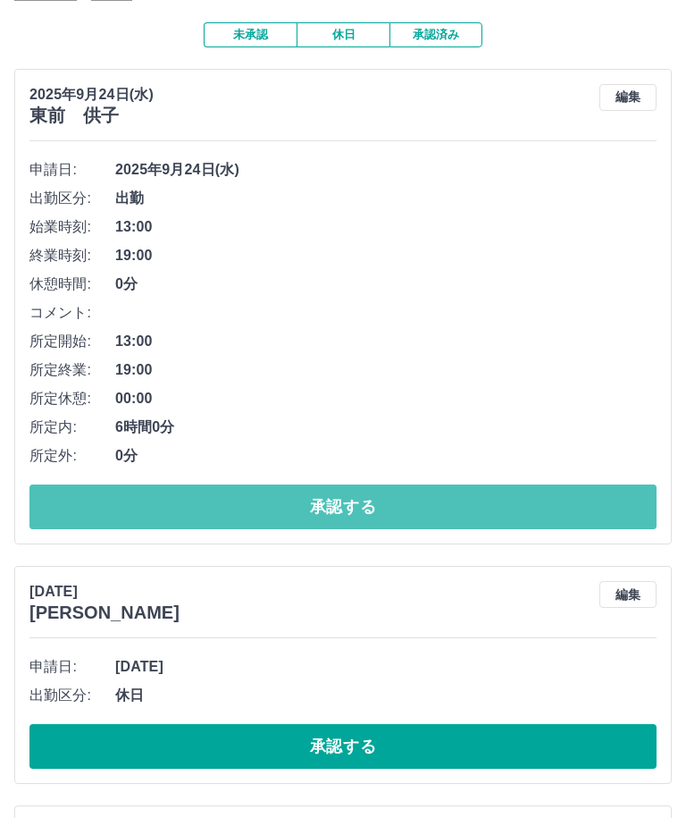
click at [368, 502] on button "承認する" at bounding box center [342, 506] width 627 height 45
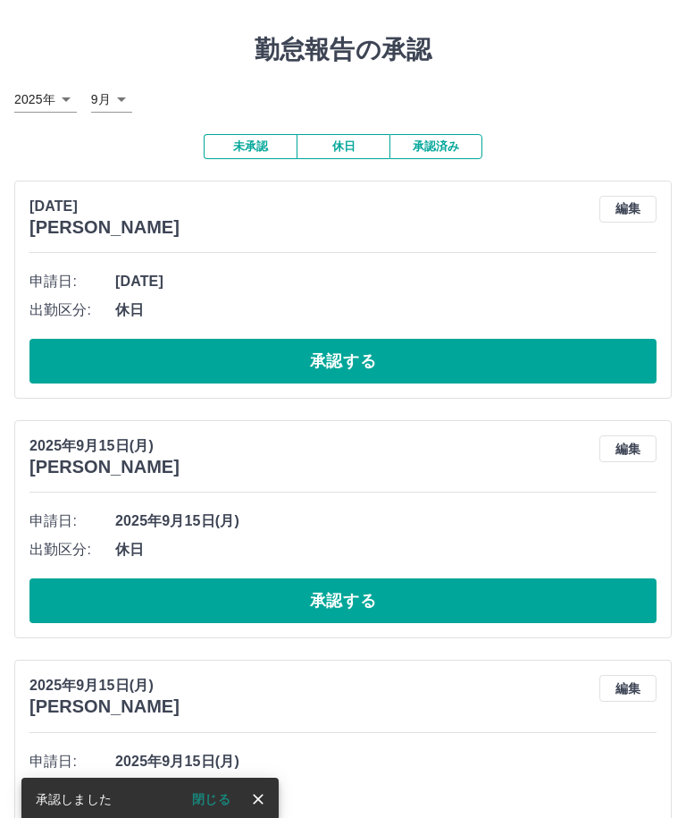
scroll to position [0, 0]
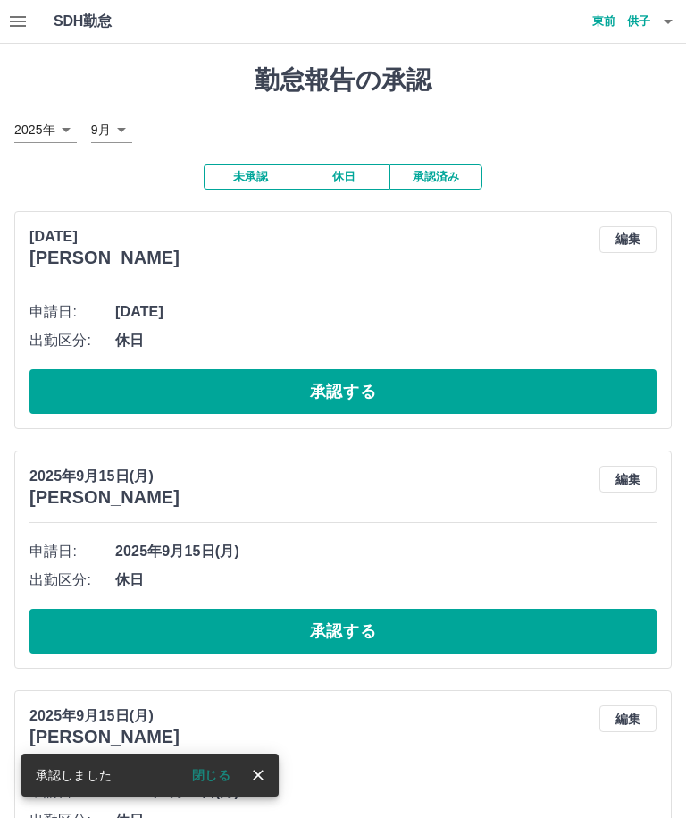
click at [442, 172] on button "承認済み" at bounding box center [436, 176] width 93 height 25
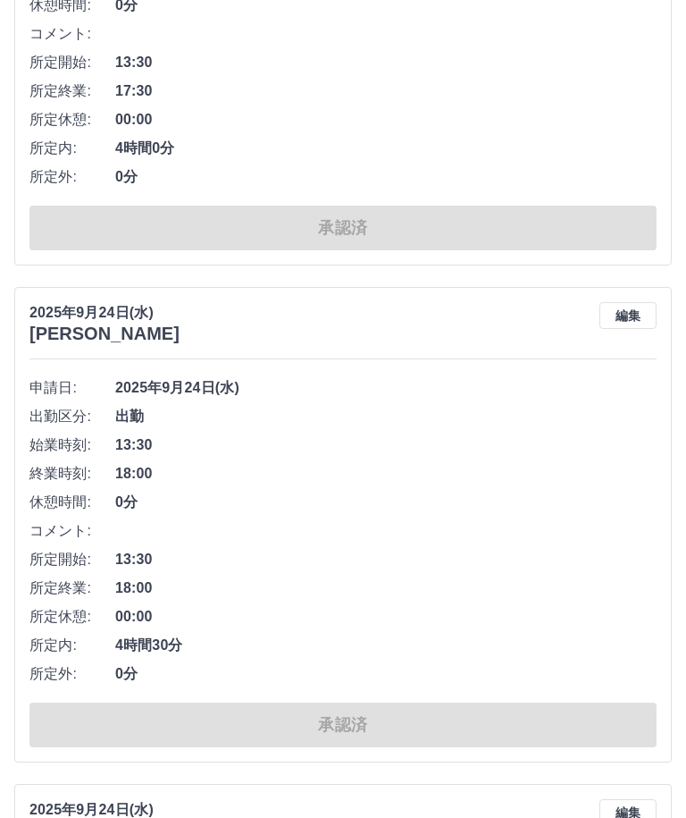
scroll to position [438, 0]
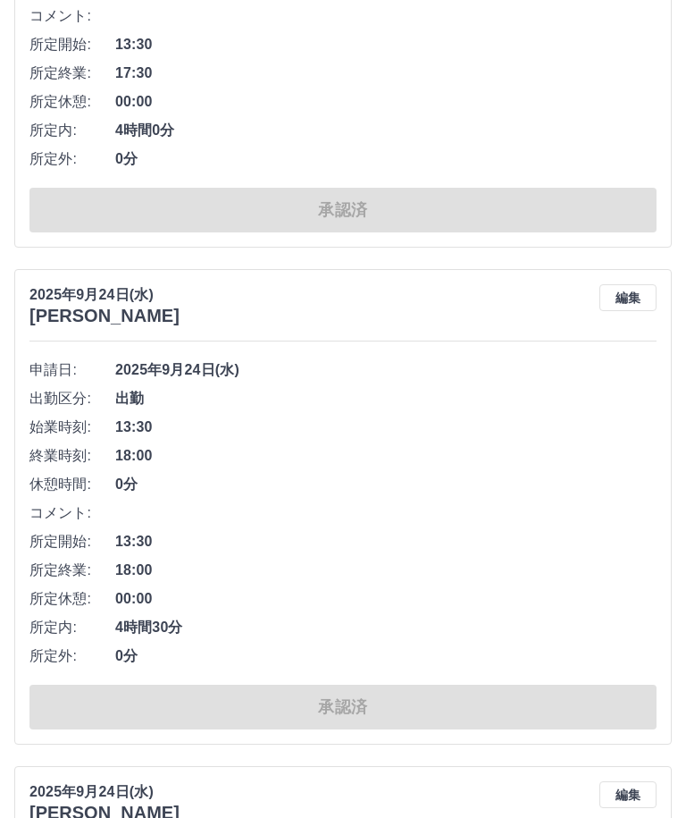
click at [630, 300] on button "編集" at bounding box center [628, 298] width 57 height 27
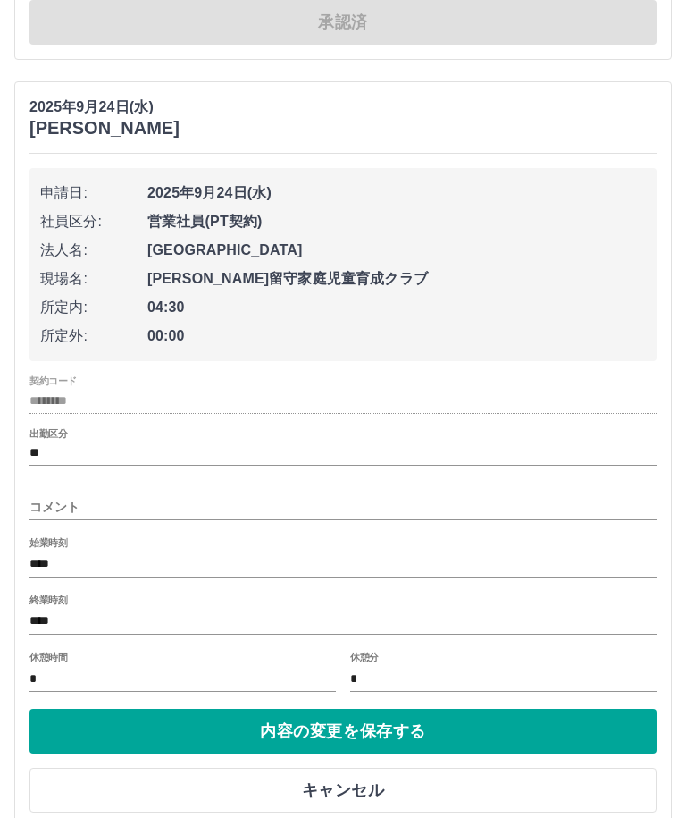
scroll to position [627, 0]
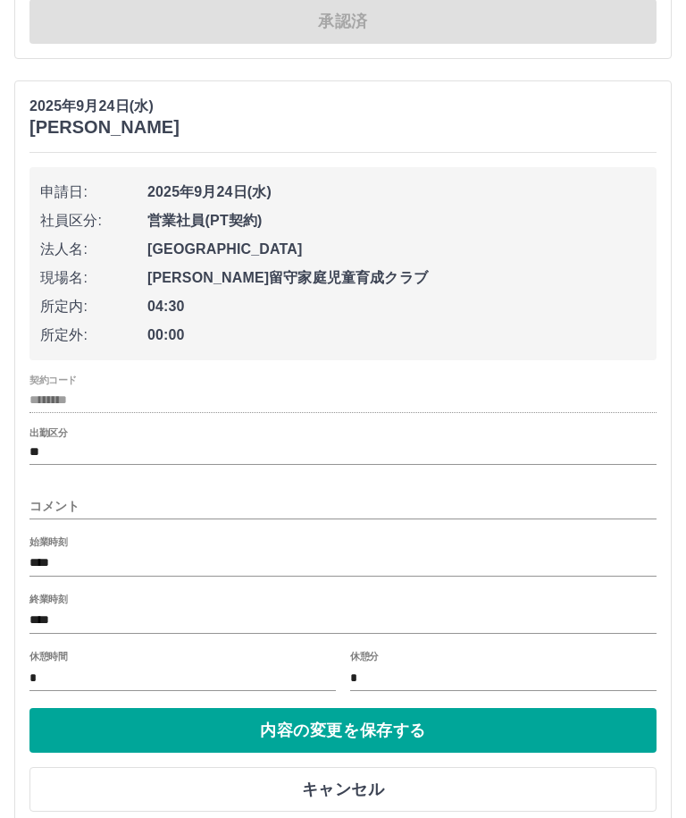
click at [87, 618] on input "****" at bounding box center [342, 621] width 627 height 26
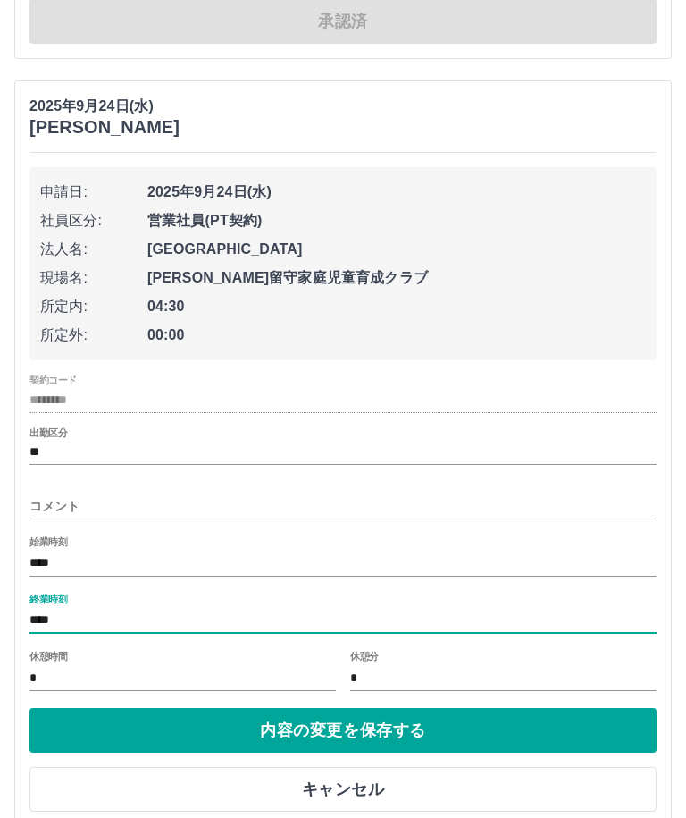
scroll to position [665, 0]
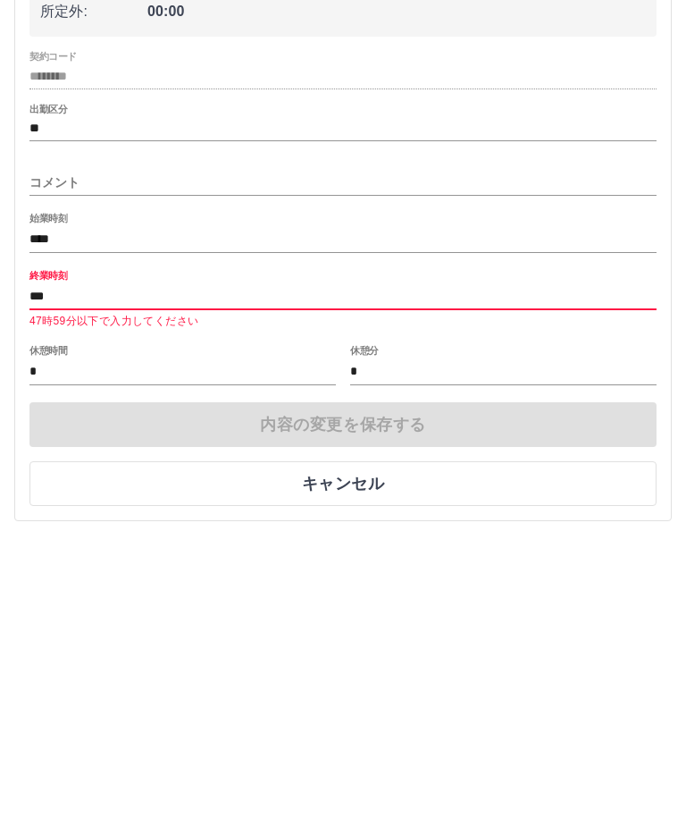
type input "****"
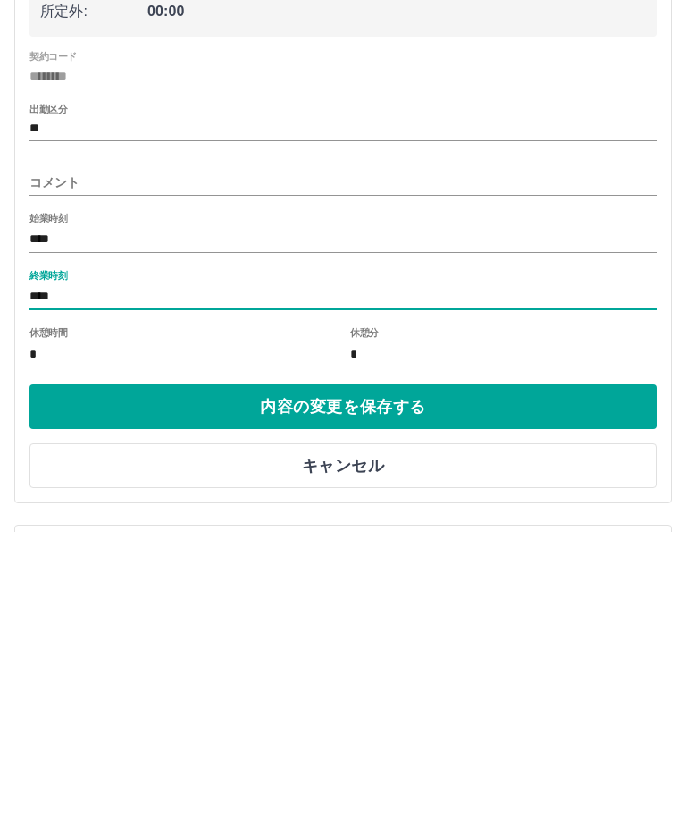
click at [575, 670] on button "内容の変更を保存する" at bounding box center [342, 692] width 627 height 45
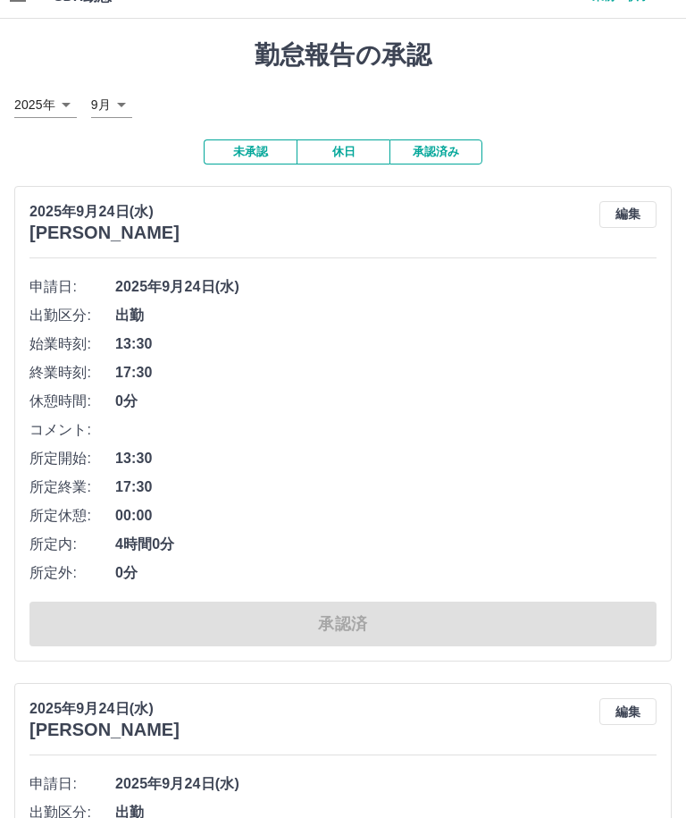
scroll to position [0, 0]
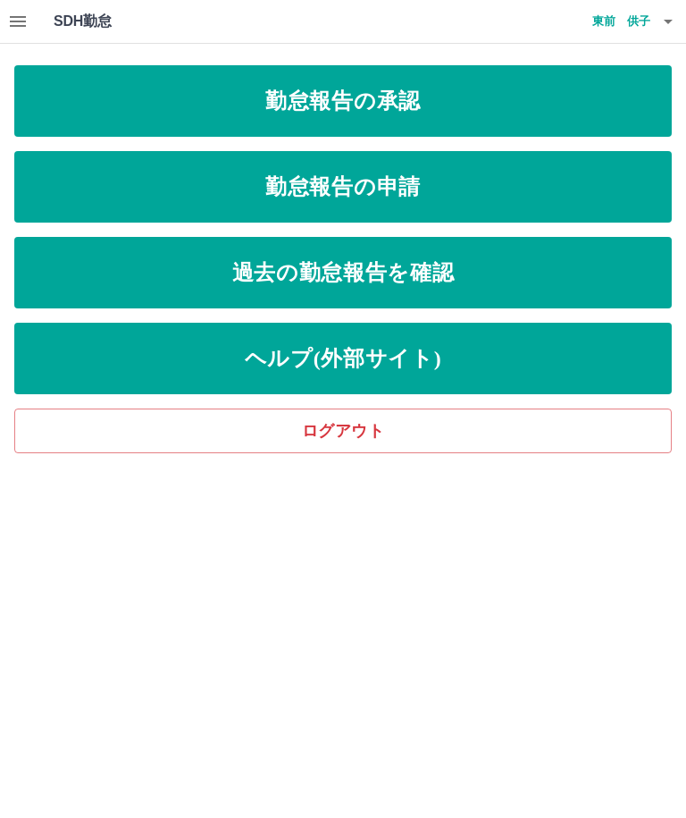
click at [401, 441] on link "ログアウト" at bounding box center [343, 430] width 658 height 45
